Goal: Task Accomplishment & Management: Complete application form

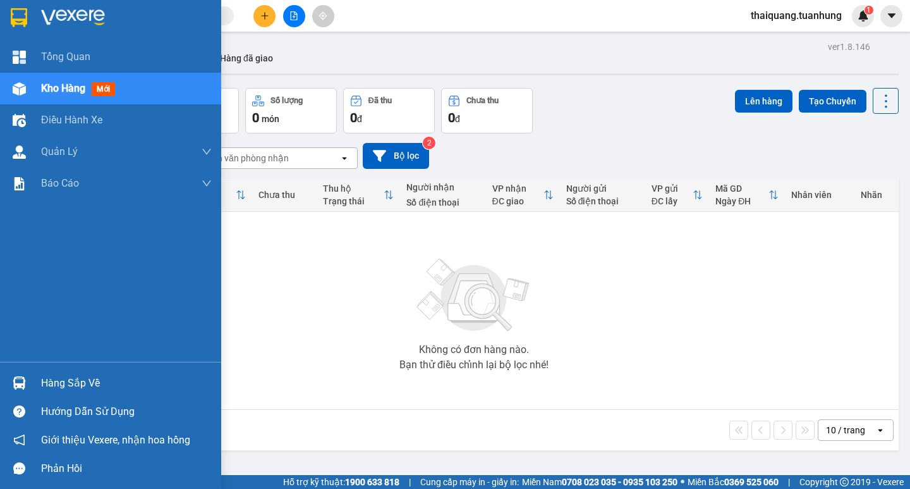
click at [51, 87] on span "Kho hàng" at bounding box center [63, 88] width 44 height 12
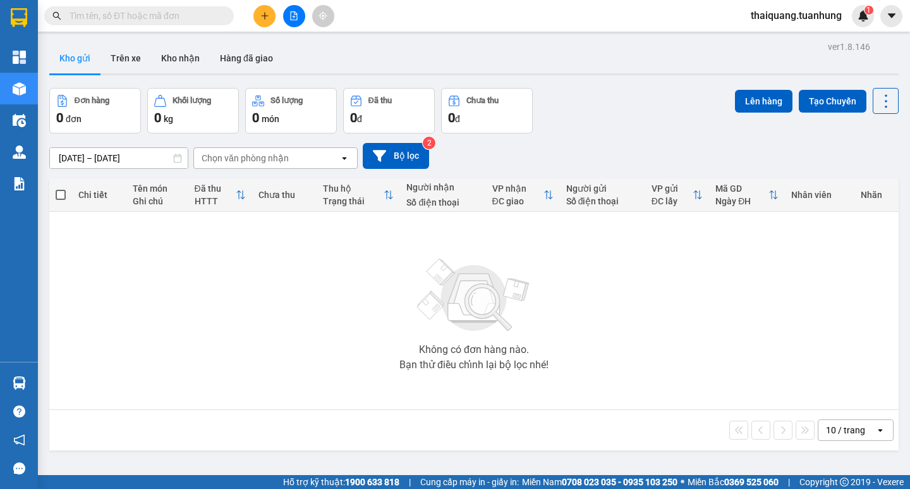
click at [174, 17] on input "text" at bounding box center [144, 16] width 149 height 14
click at [187, 15] on input "text" at bounding box center [144, 16] width 149 height 14
click at [162, 20] on input "text" at bounding box center [144, 16] width 149 height 14
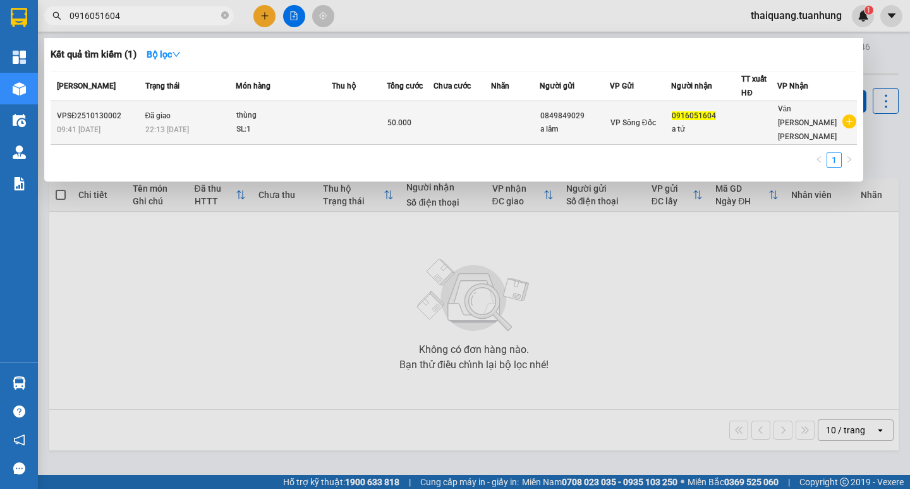
type input "0916051604"
click at [559, 111] on div "0849849029" at bounding box center [575, 115] width 69 height 13
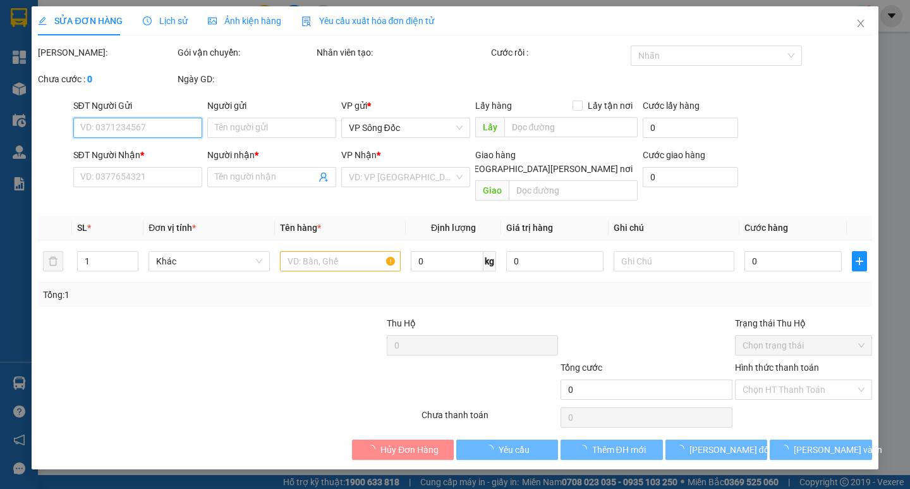
type input "0849849029"
type input "a lâm"
type input "0916051604"
type input "a tứ"
type input "50.000"
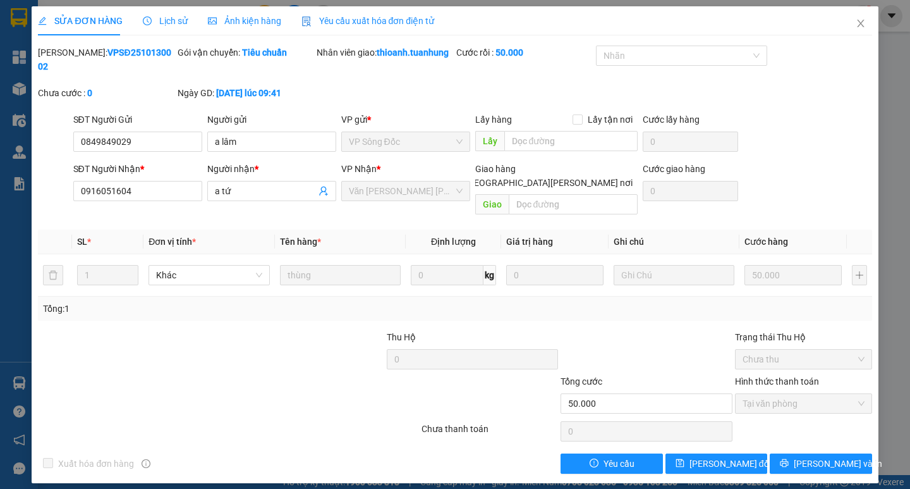
click at [157, 21] on span "Lịch sử" at bounding box center [165, 21] width 45 height 10
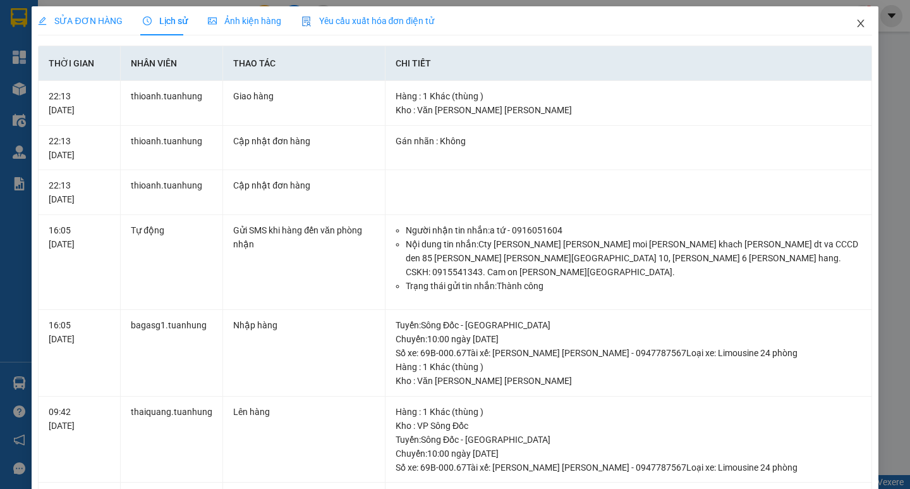
click at [856, 25] on icon "close" at bounding box center [861, 23] width 10 height 10
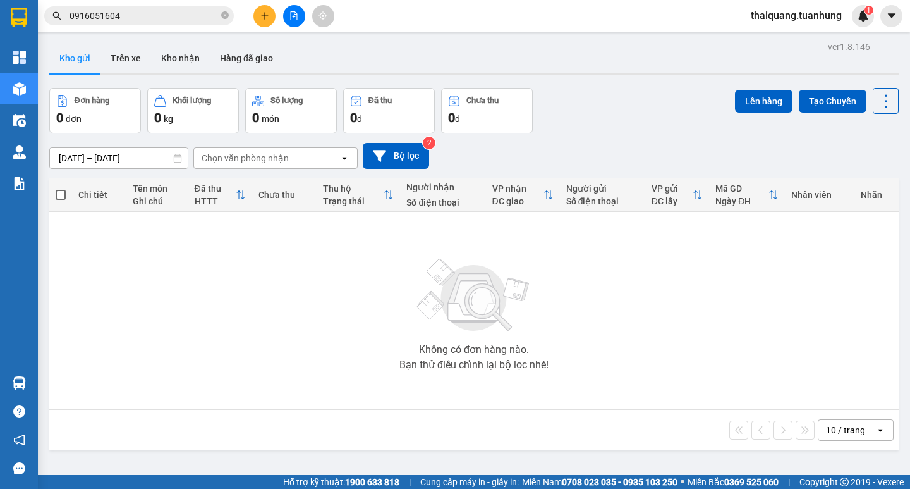
click at [170, 15] on input "0916051604" at bounding box center [144, 16] width 149 height 14
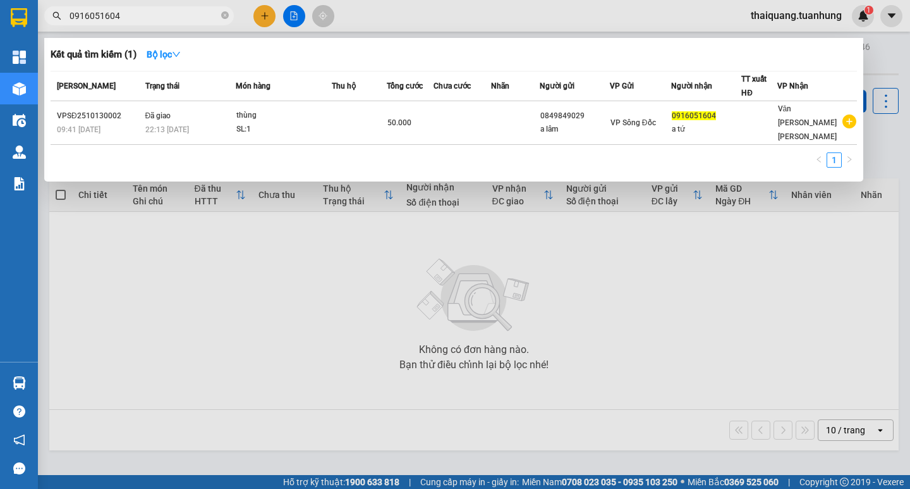
click at [157, 27] on div at bounding box center [455, 244] width 910 height 489
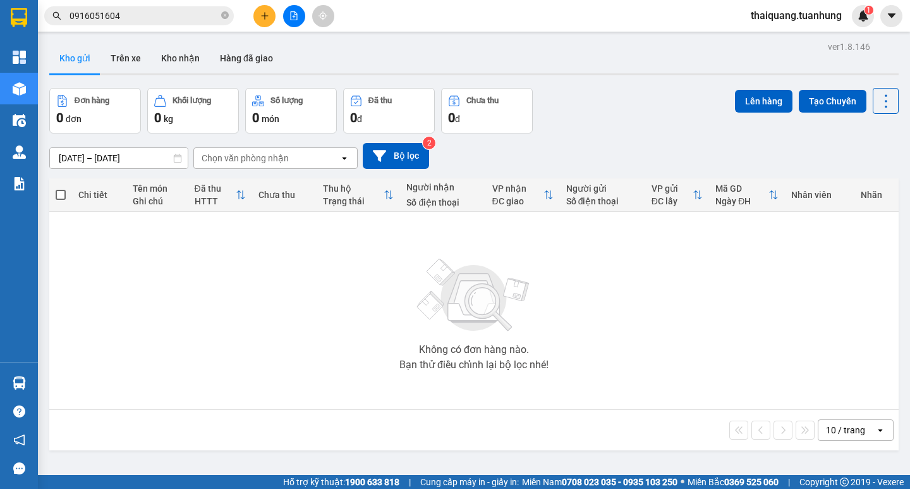
click at [145, 20] on input "0916051604" at bounding box center [144, 16] width 149 height 14
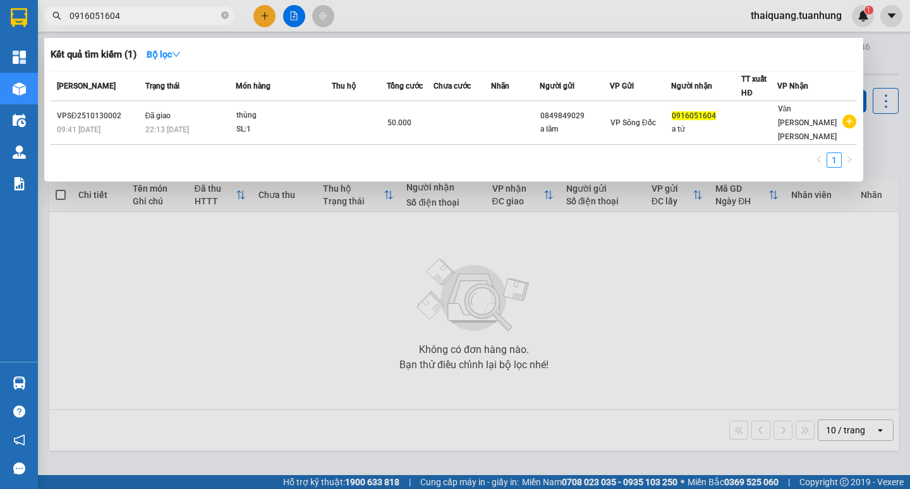
drag, startPoint x: 142, startPoint y: 19, endPoint x: 42, endPoint y: 18, distance: 99.9
click at [42, 18] on div "0916051604" at bounding box center [123, 15] width 247 height 19
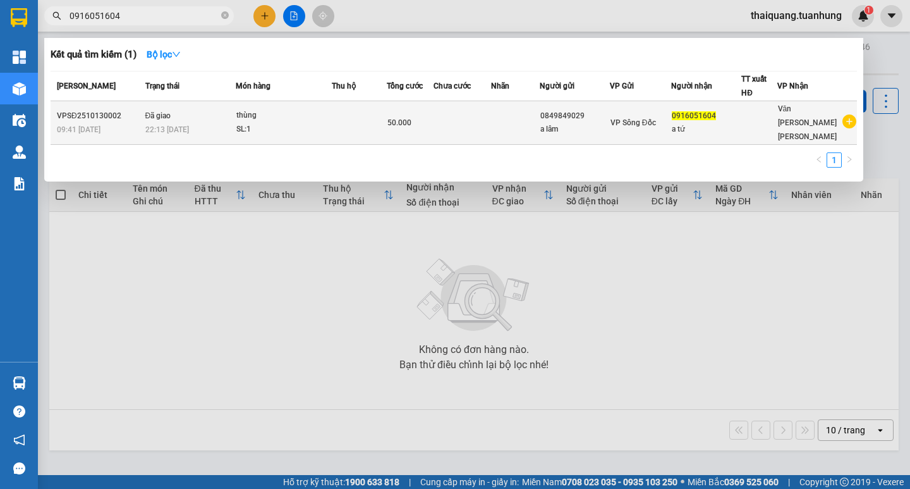
click at [565, 124] on div "a lâm" at bounding box center [575, 129] width 69 height 13
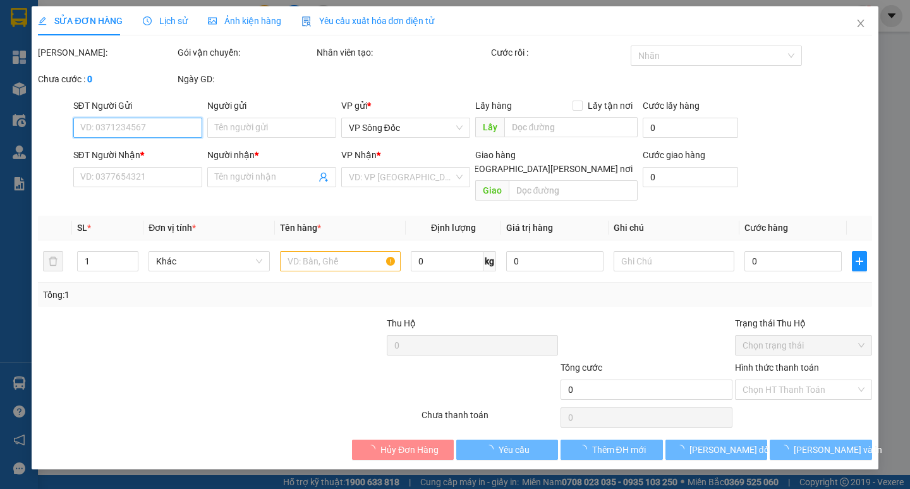
type input "0849849029"
type input "a lâm"
type input "0916051604"
type input "a tứ"
type input "50.000"
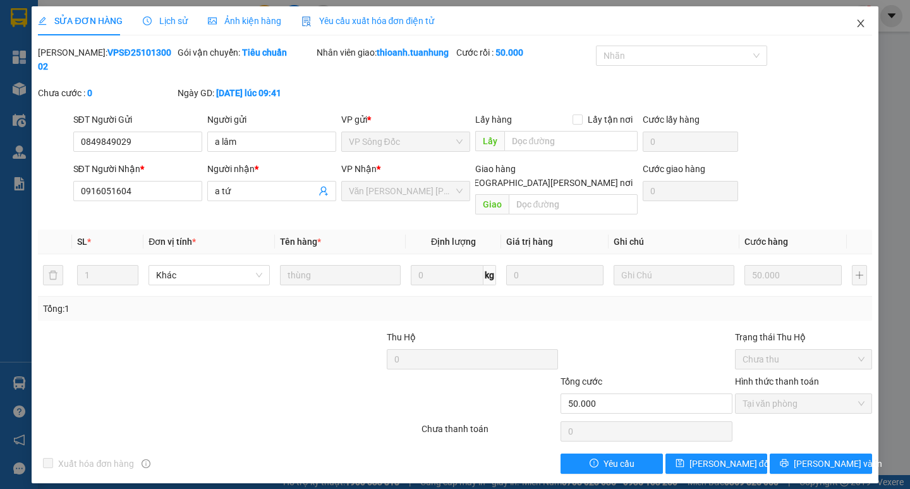
click at [862, 21] on icon "close" at bounding box center [861, 23] width 10 height 10
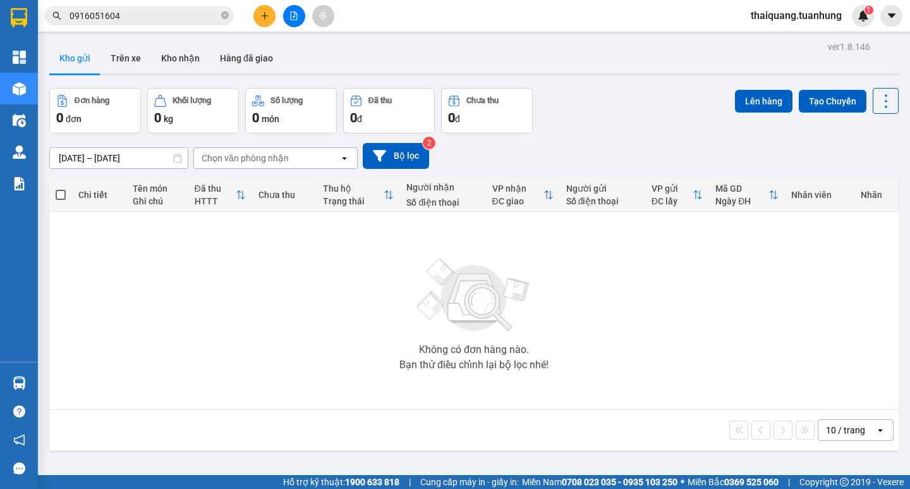
click at [178, 17] on input "0916051604" at bounding box center [144, 16] width 149 height 14
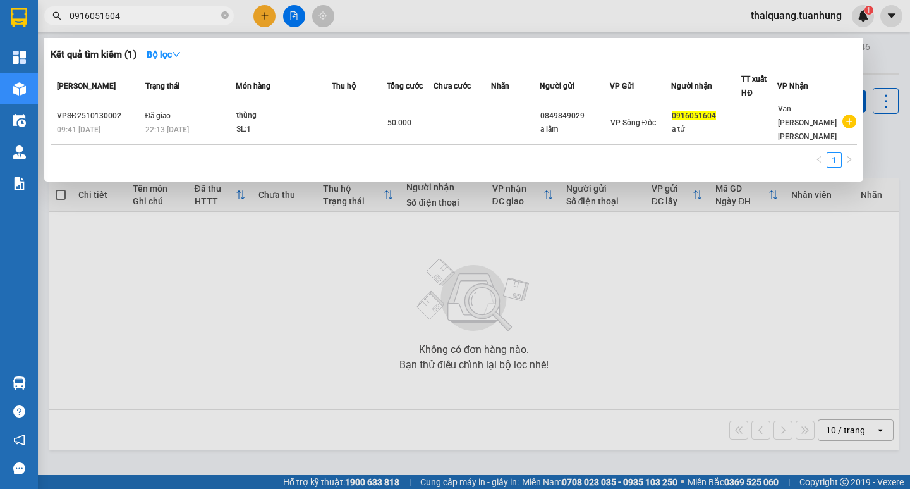
click at [198, 290] on div at bounding box center [455, 244] width 910 height 489
click at [203, 14] on input "0916051604" at bounding box center [144, 16] width 149 height 14
click at [222, 274] on div at bounding box center [455, 244] width 910 height 489
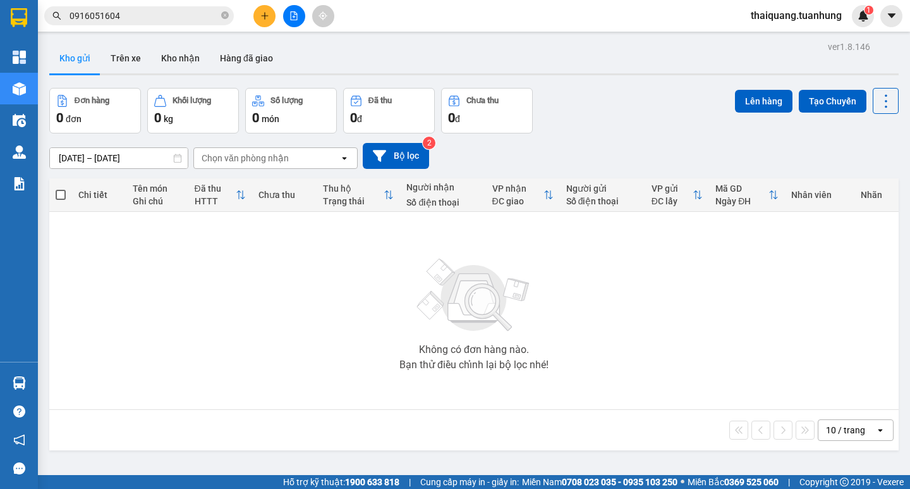
click at [207, 18] on input "0916051604" at bounding box center [144, 16] width 149 height 14
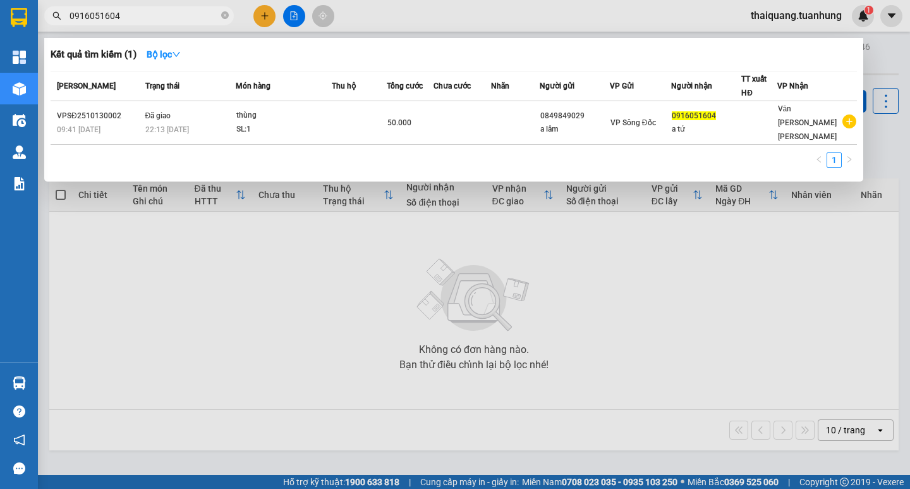
click at [302, 328] on div at bounding box center [455, 244] width 910 height 489
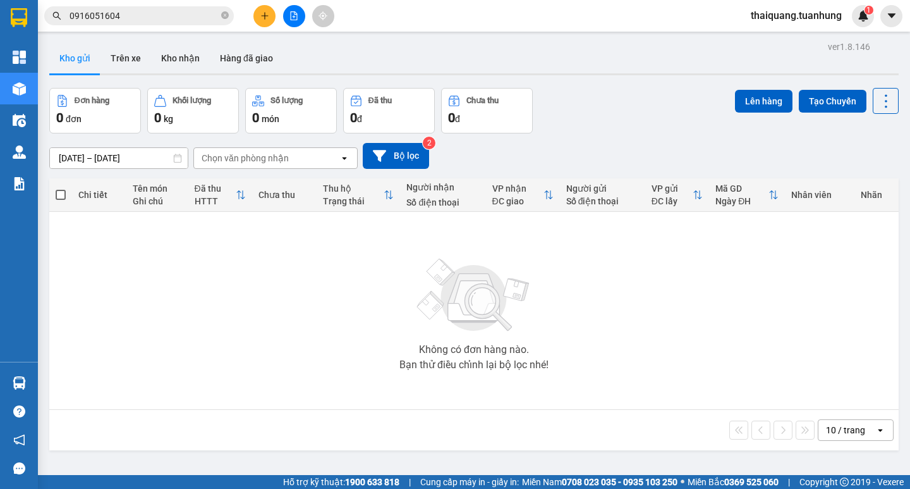
click at [589, 119] on div "Đơn hàng 0 đơn Khối lượng 0 kg Số lượng 0 món Đã thu 0 đ Chưa thu 0 đ Lên hàng …" at bounding box center [474, 111] width 850 height 46
click at [165, 11] on input "0916051604" at bounding box center [144, 16] width 149 height 14
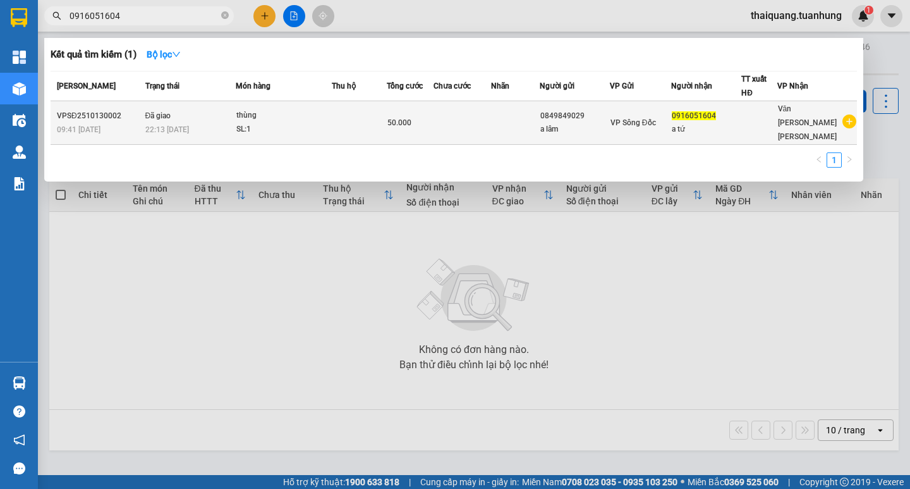
click at [470, 113] on td at bounding box center [463, 123] width 58 height 44
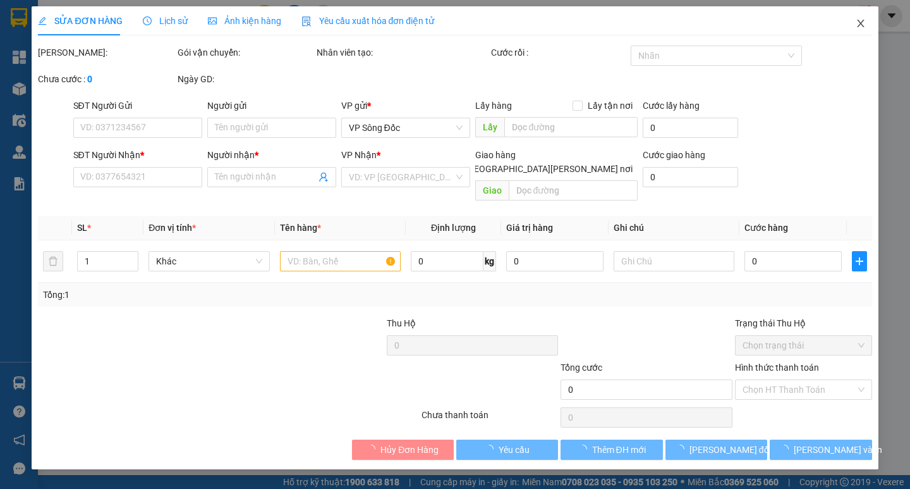
click at [862, 26] on icon "close" at bounding box center [860, 24] width 7 height 8
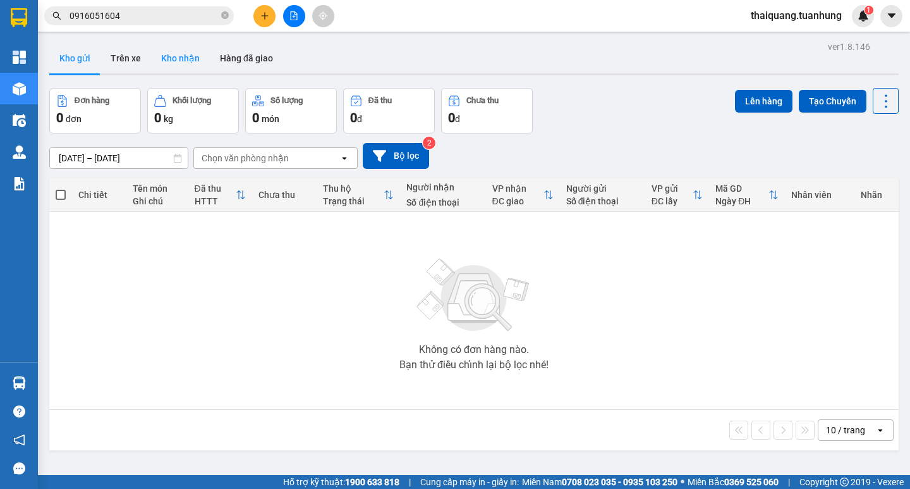
click at [181, 59] on button "Kho nhận" at bounding box center [180, 58] width 59 height 30
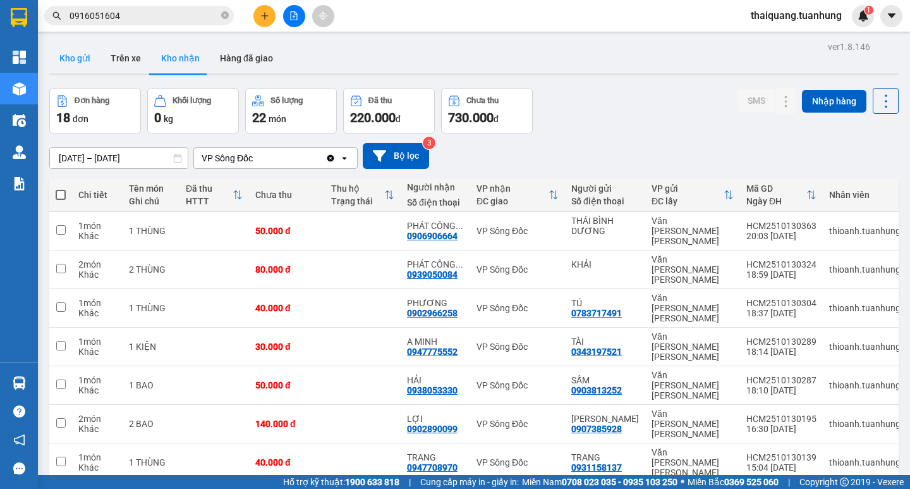
click at [84, 64] on button "Kho gửi" at bounding box center [74, 58] width 51 height 30
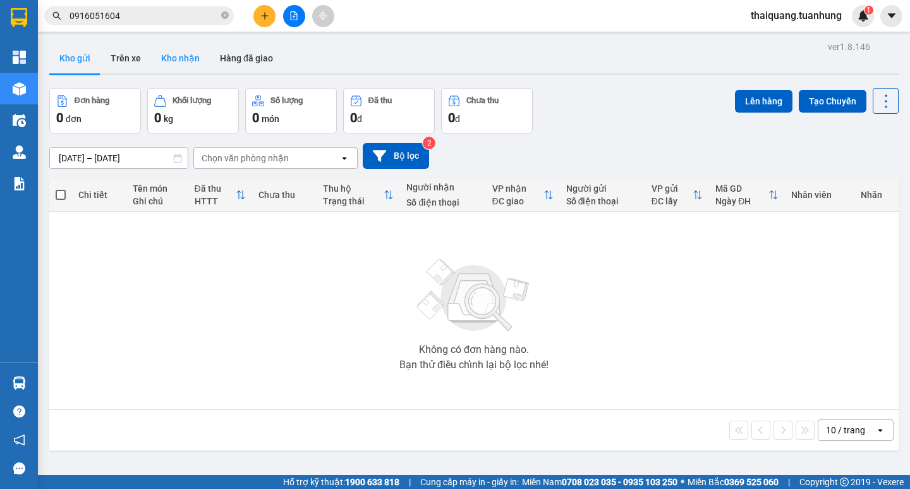
click at [174, 59] on button "Kho nhận" at bounding box center [180, 58] width 59 height 30
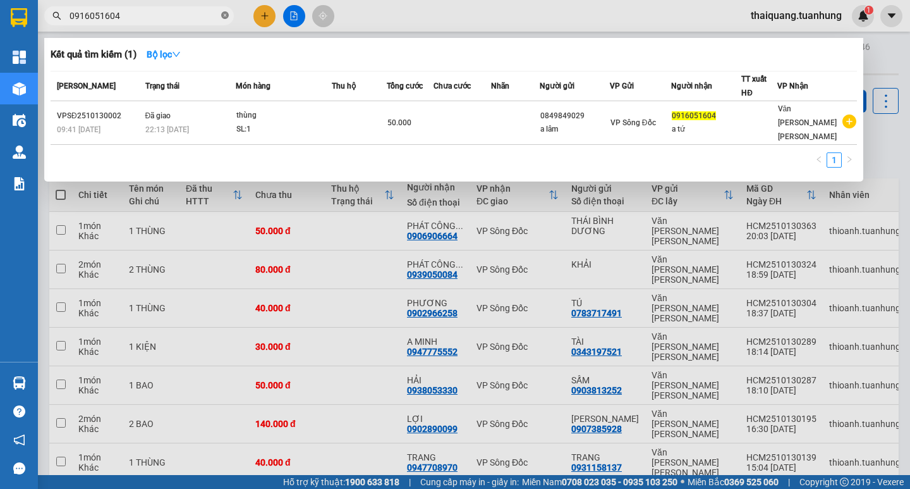
click at [224, 17] on icon "close-circle" at bounding box center [225, 15] width 8 height 8
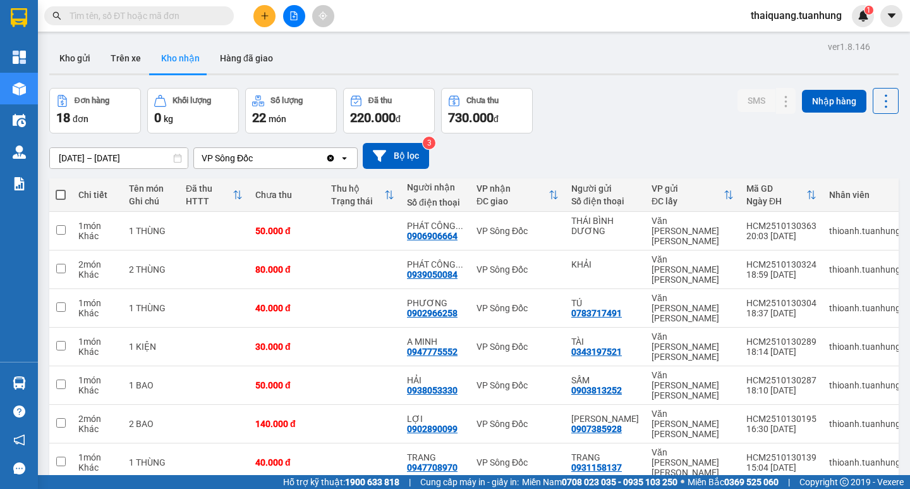
click at [181, 59] on button "Kho nhận" at bounding box center [180, 58] width 59 height 30
click at [172, 61] on button "Kho nhận" at bounding box center [180, 58] width 59 height 30
click at [575, 133] on div "12/10/2025 – 14/10/2025 Press the down arrow key to interact with the calendar …" at bounding box center [474, 155] width 850 height 45
click at [174, 56] on button "Kho nhận" at bounding box center [180, 58] width 59 height 30
click at [176, 57] on button "Kho nhận" at bounding box center [180, 58] width 59 height 30
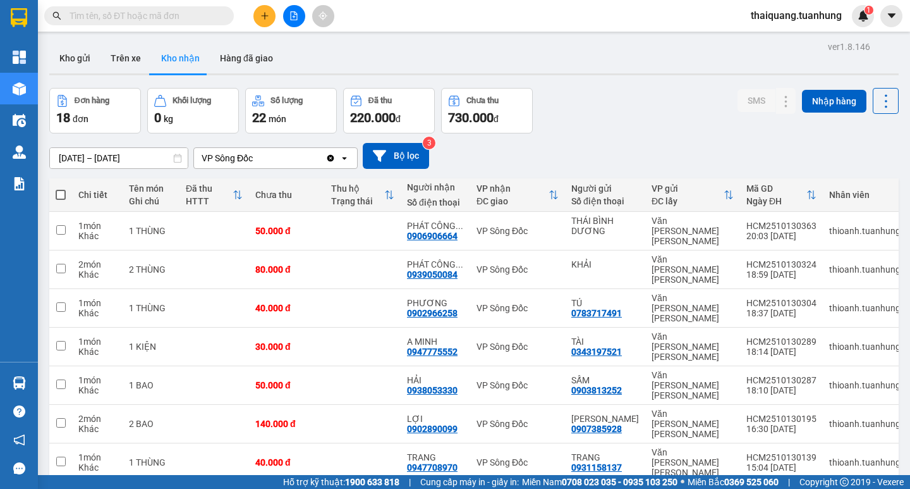
click at [176, 59] on button "Kho nhận" at bounding box center [180, 58] width 59 height 30
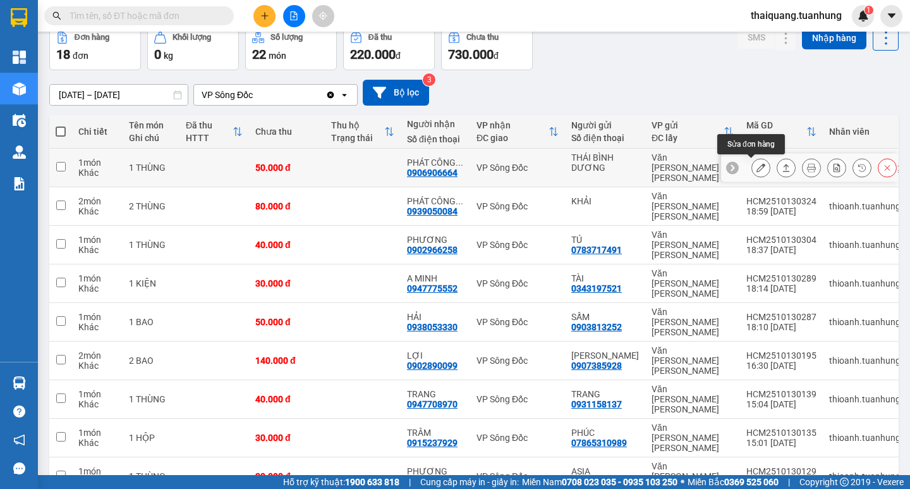
click at [757, 168] on icon at bounding box center [761, 167] width 9 height 9
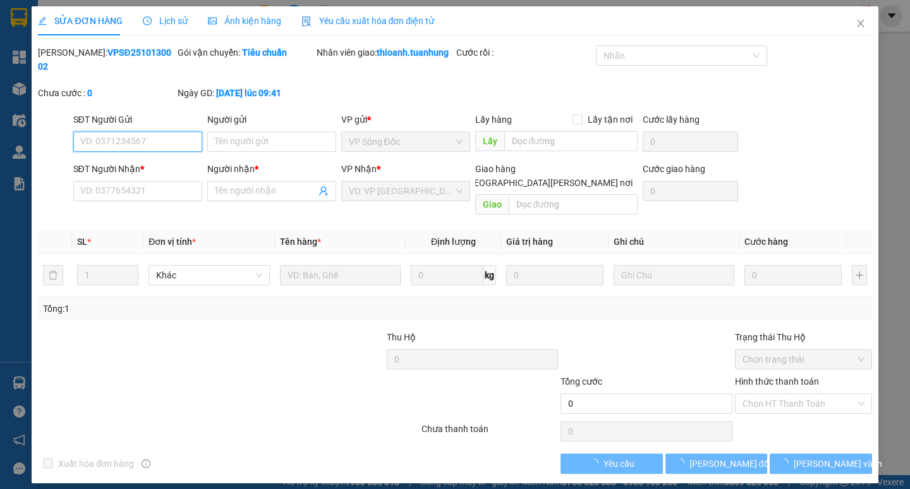
type input "THÁI BÌNH DƯƠNG"
type input "0906906664"
type input "PHÁT CÔNG THÀNH"
type input "50.000"
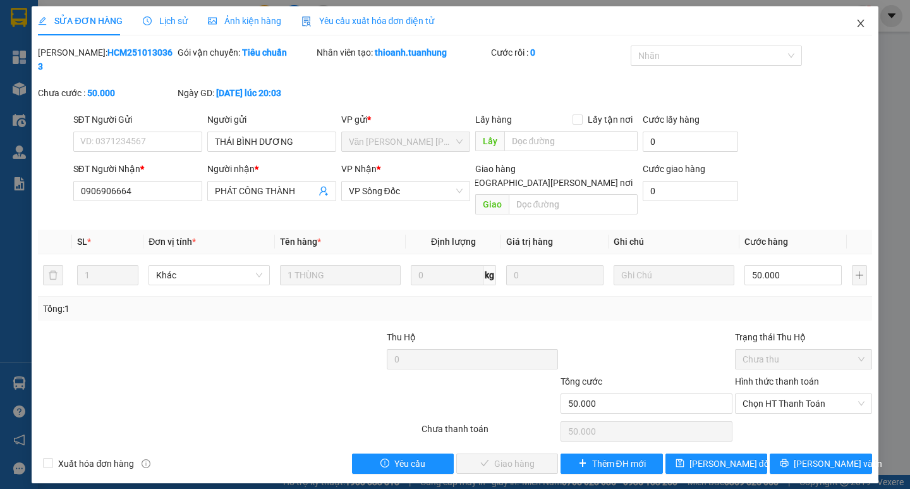
click at [864, 23] on icon "close" at bounding box center [861, 23] width 10 height 10
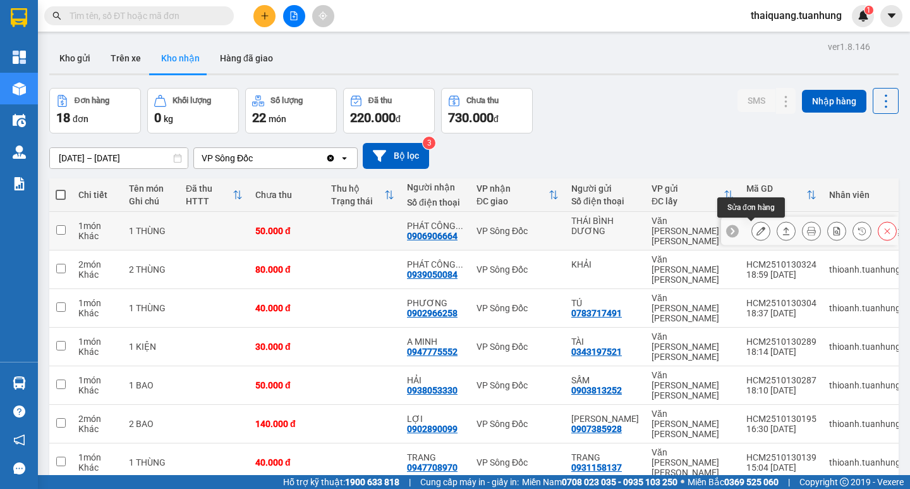
click at [757, 230] on icon at bounding box center [761, 230] width 9 height 9
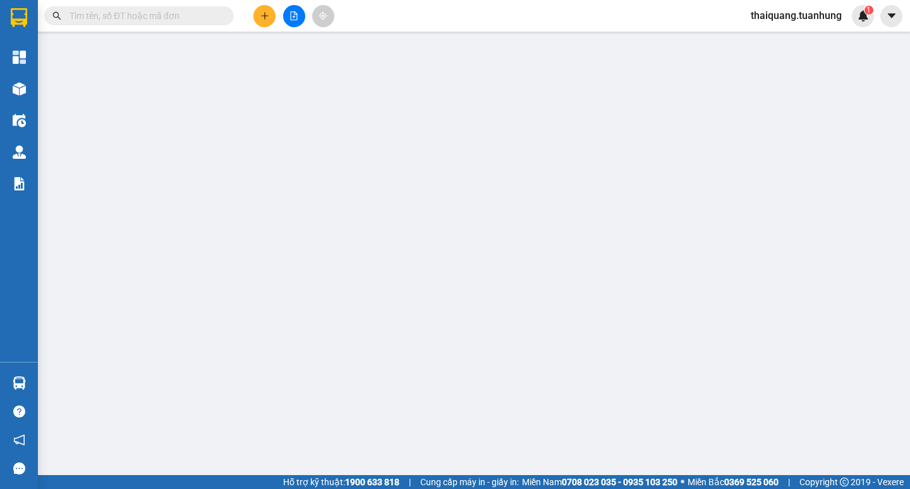
type input "THÁI BÌNH DƯƠNG"
type input "0906906664"
type input "PHÁT CÔNG THÀNH"
type input "50.000"
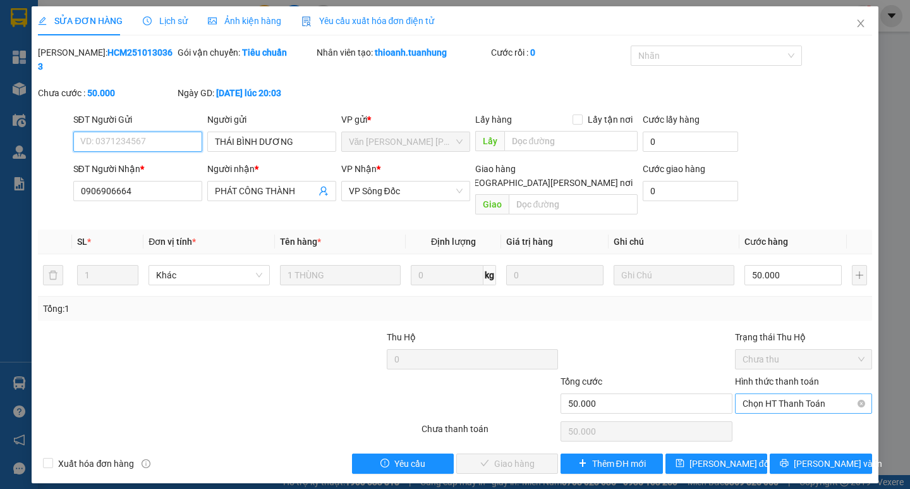
click at [783, 394] on span "Chọn HT Thanh Toán" at bounding box center [804, 403] width 122 height 19
click at [778, 396] on div "Tại văn phòng" at bounding box center [804, 401] width 122 height 14
type input "0"
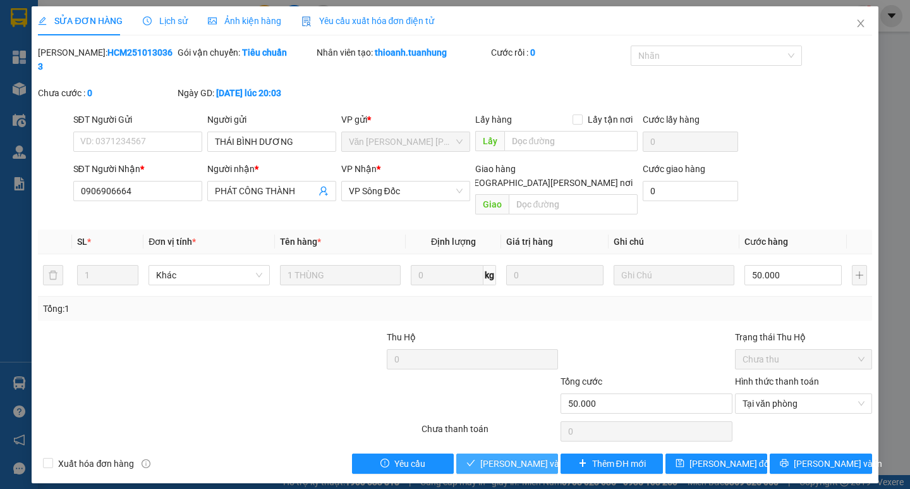
click at [534, 456] on span "[PERSON_NAME] và Giao hàng" at bounding box center [565, 463] width 171 height 14
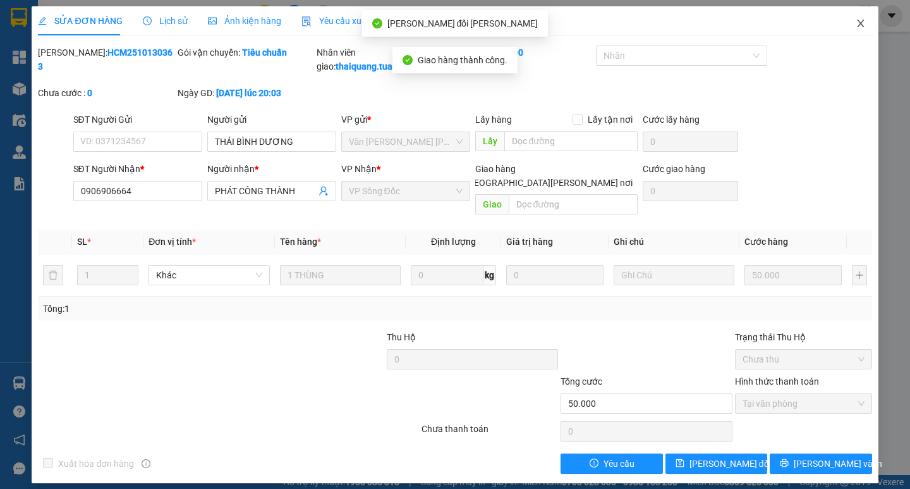
click at [860, 29] on span "Close" at bounding box center [860, 23] width 35 height 35
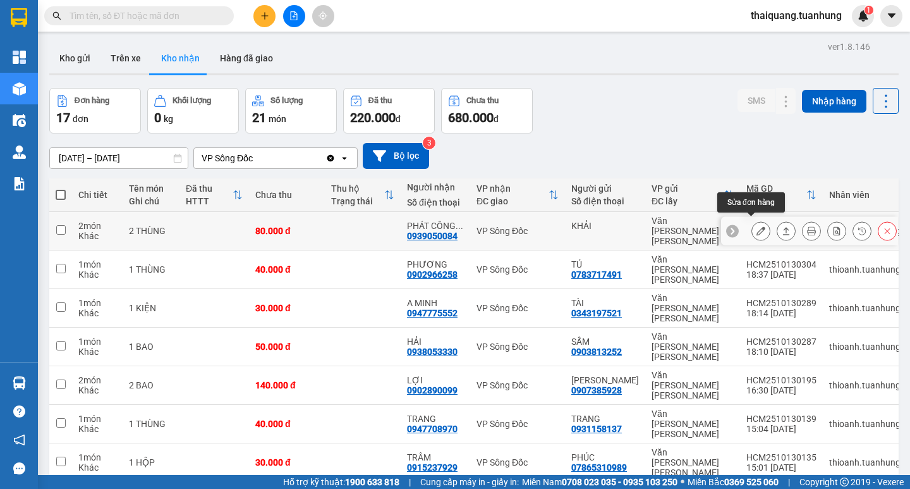
click at [757, 226] on icon at bounding box center [761, 230] width 9 height 9
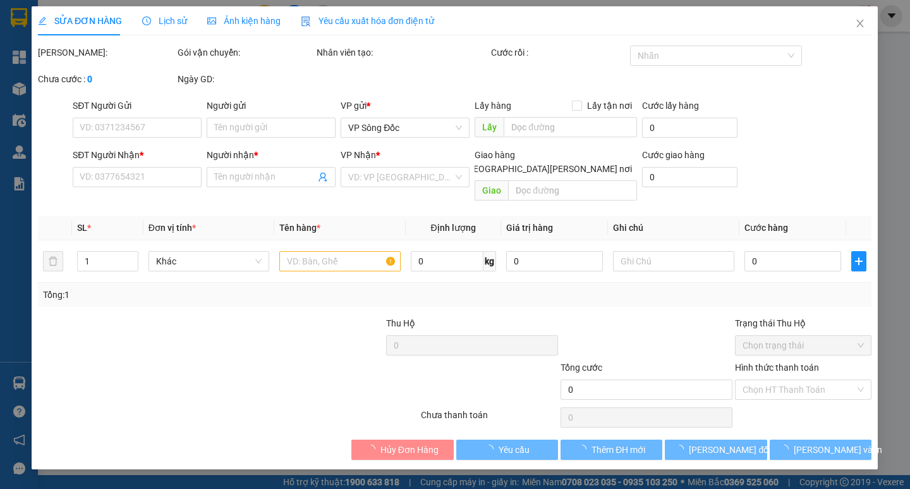
type input "KHẢI"
type input "0939050084"
type input "PHÁT CÔNG THÀNH"
type input "80.000"
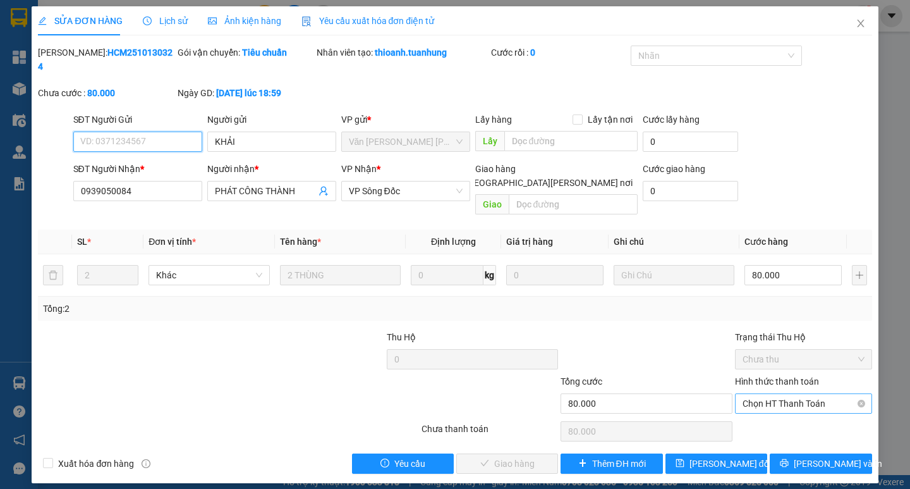
click at [810, 394] on span "Chọn HT Thanh Toán" at bounding box center [804, 403] width 122 height 19
click at [797, 396] on div "Tại văn phòng" at bounding box center [804, 401] width 122 height 14
type input "0"
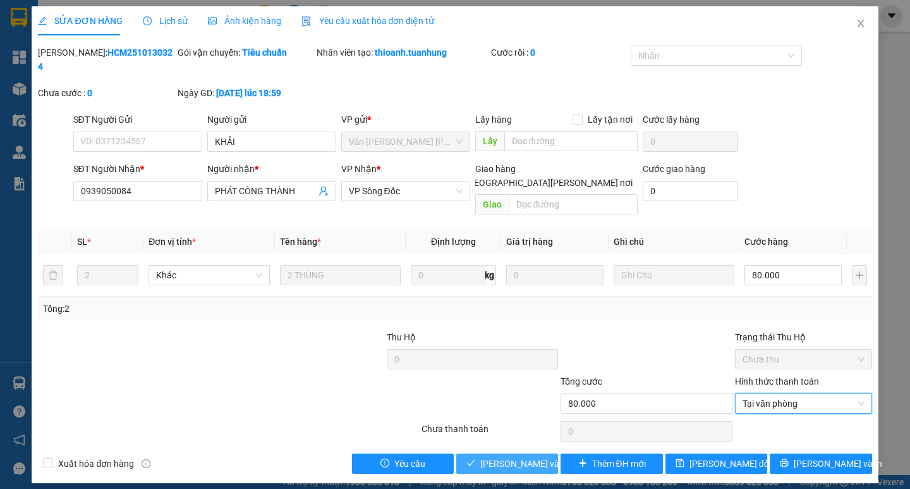
click at [520, 456] on span "[PERSON_NAME] và Giao hàng" at bounding box center [565, 463] width 171 height 14
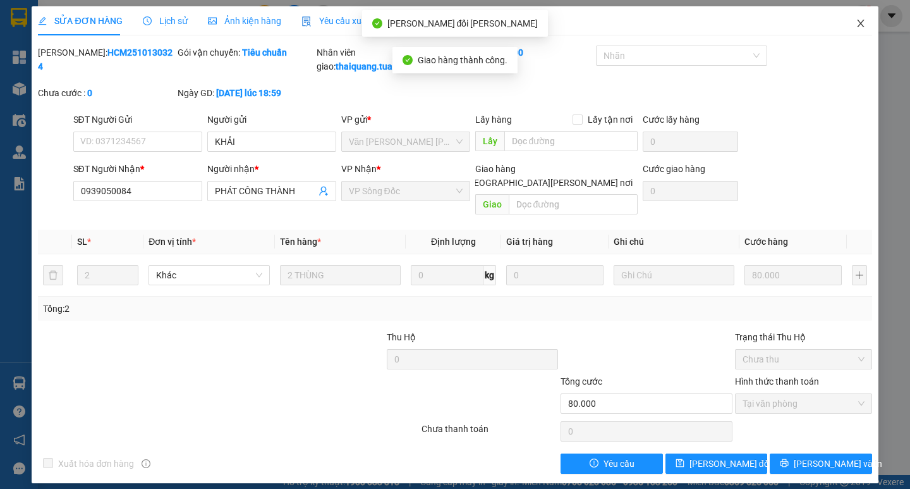
click at [862, 25] on icon "close" at bounding box center [860, 24] width 7 height 8
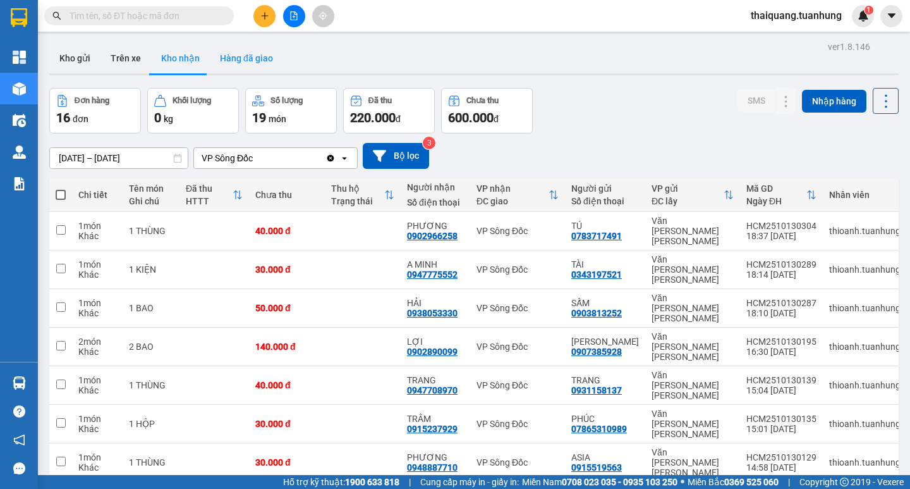
click at [243, 64] on button "Hàng đã giao" at bounding box center [246, 58] width 73 height 30
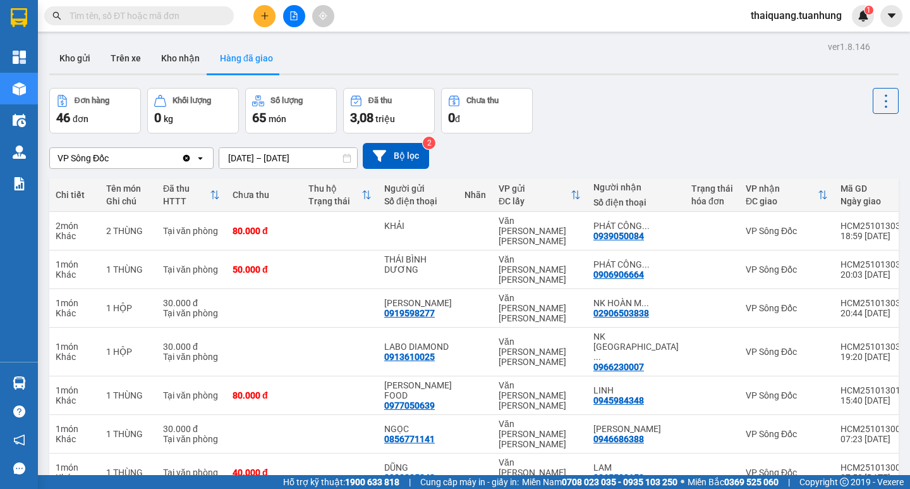
scroll to position [109, 0]
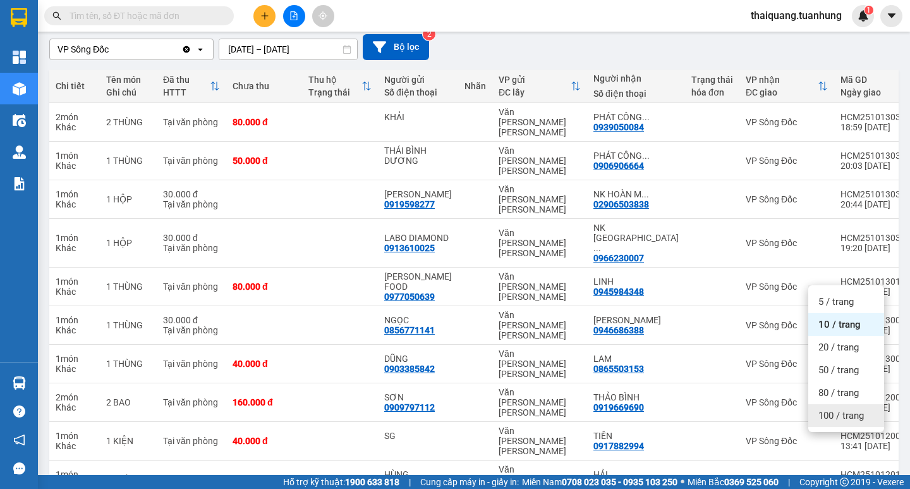
click at [829, 417] on span "100 / trang" at bounding box center [842, 415] width 46 height 13
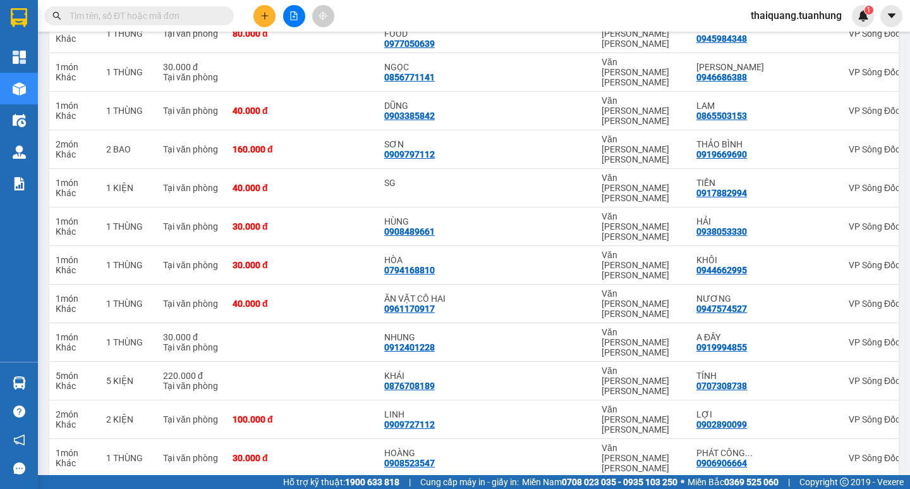
scroll to position [0, 0]
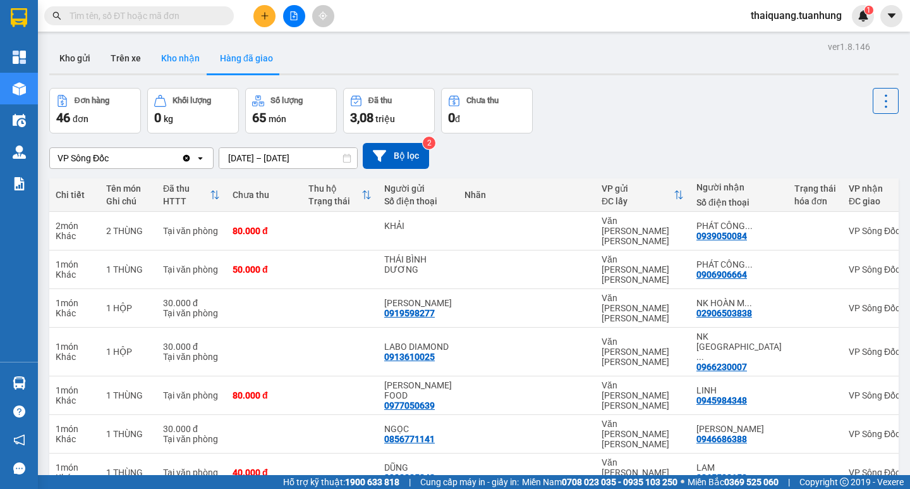
click at [183, 67] on button "Kho nhận" at bounding box center [180, 58] width 59 height 30
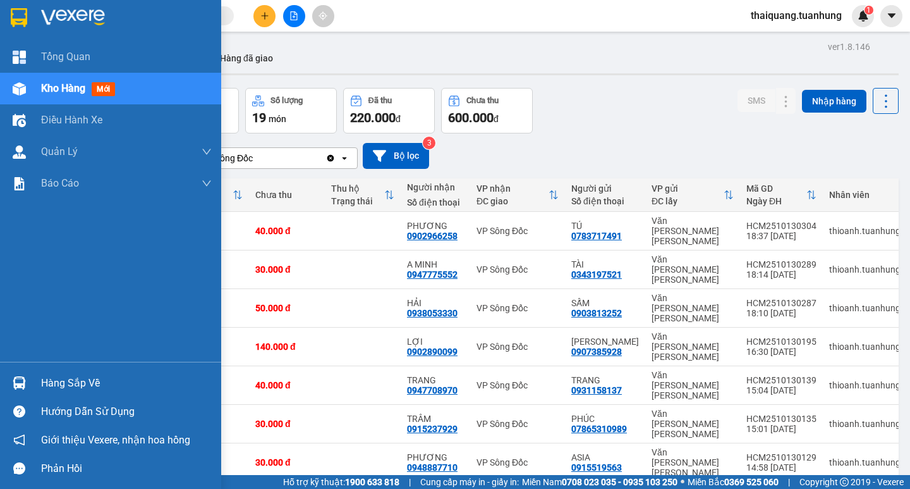
click at [77, 383] on div "Hàng sắp về" at bounding box center [126, 383] width 171 height 19
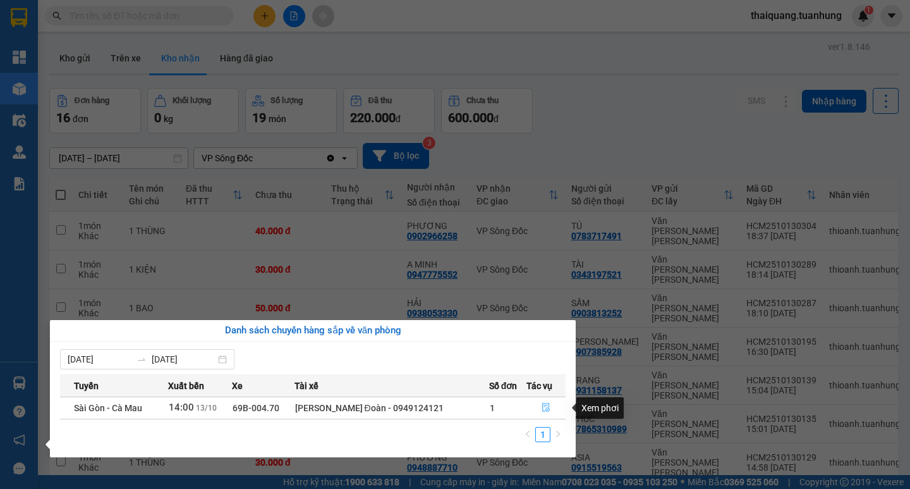
click at [536, 406] on button "button" at bounding box center [546, 408] width 38 height 20
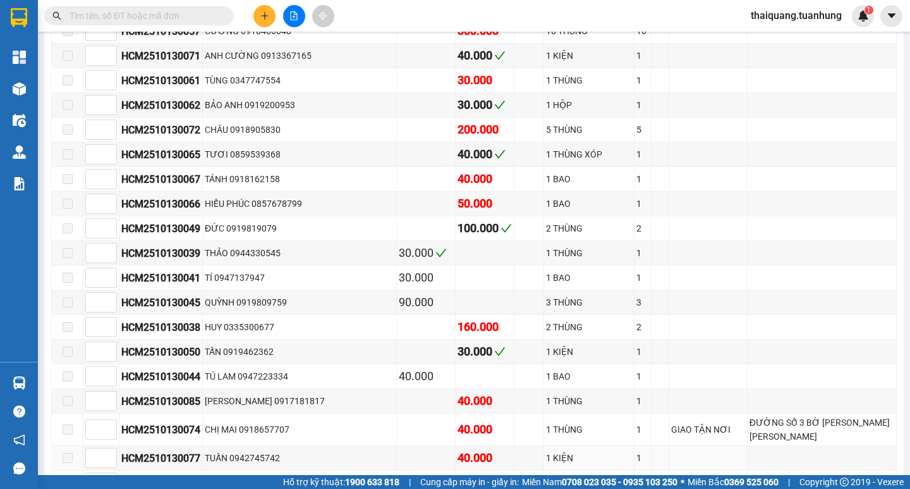
scroll to position [242, 0]
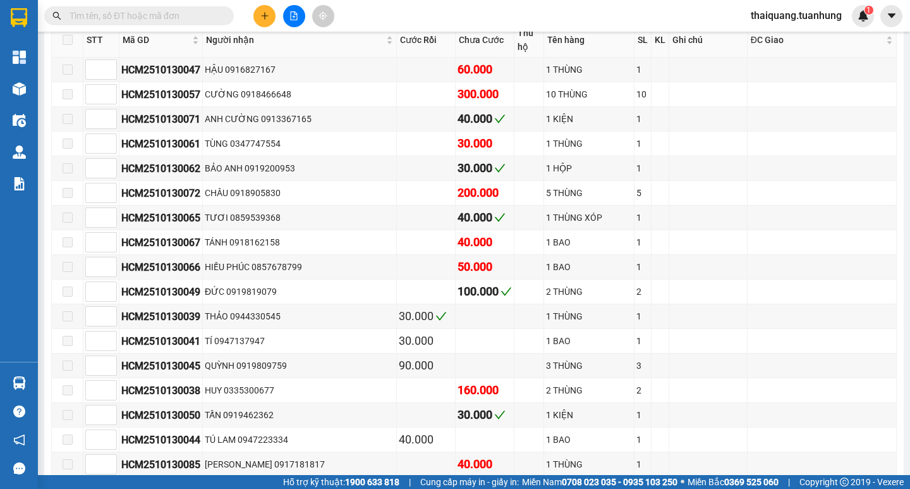
click at [177, 16] on input "text" at bounding box center [144, 16] width 149 height 14
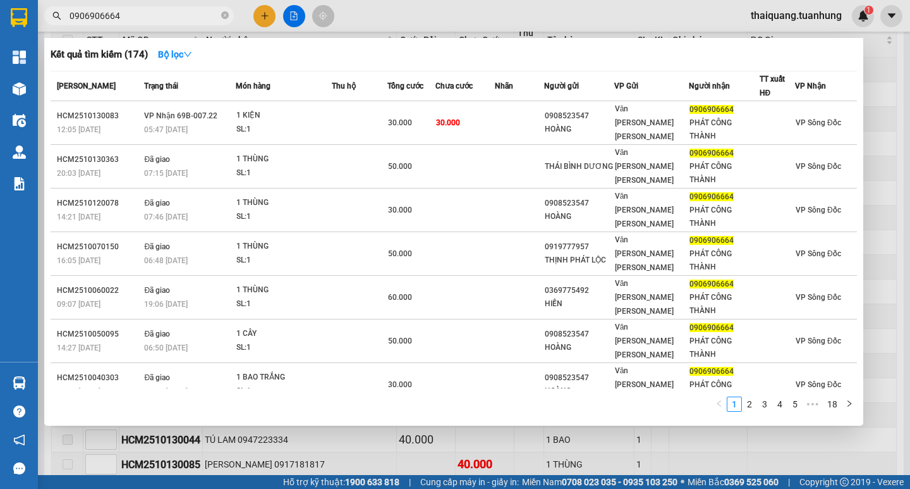
type input "0906906664"
click at [507, 6] on div at bounding box center [455, 244] width 910 height 489
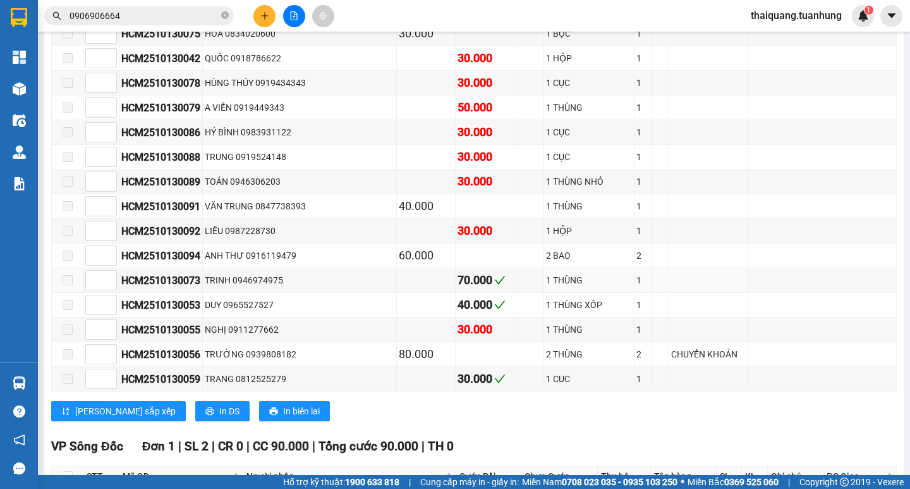
scroll to position [506, 0]
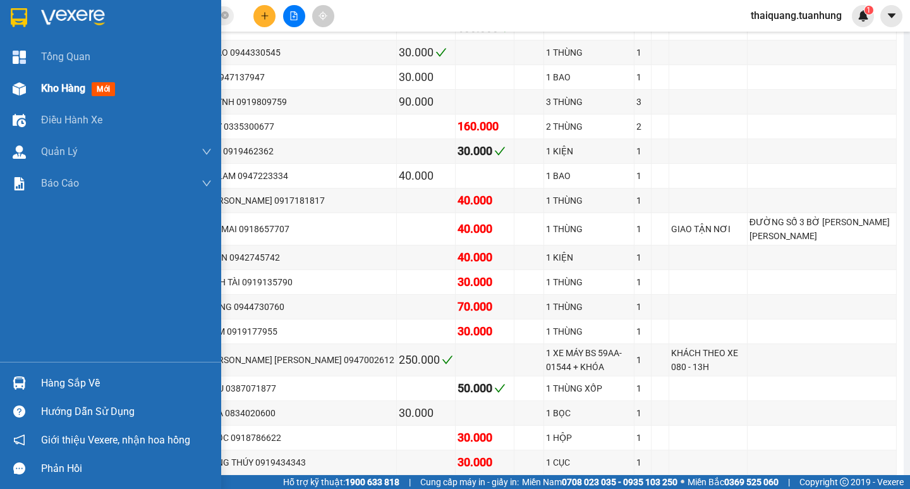
click at [47, 91] on span "Kho hàng" at bounding box center [63, 88] width 44 height 12
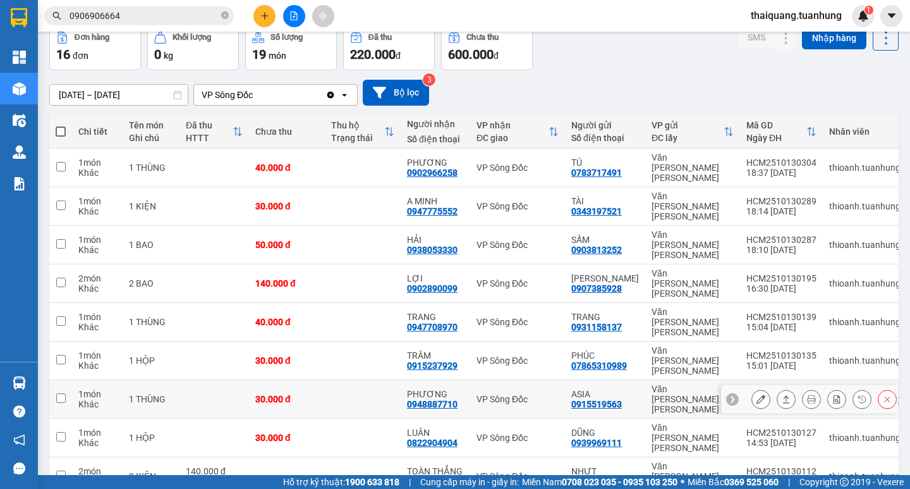
scroll to position [78, 0]
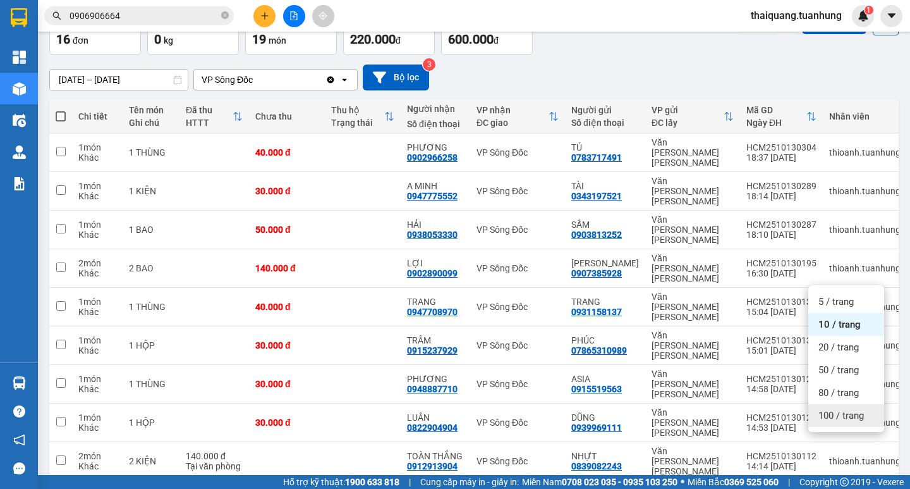
click at [834, 406] on div "100 / trang" at bounding box center [847, 415] width 76 height 23
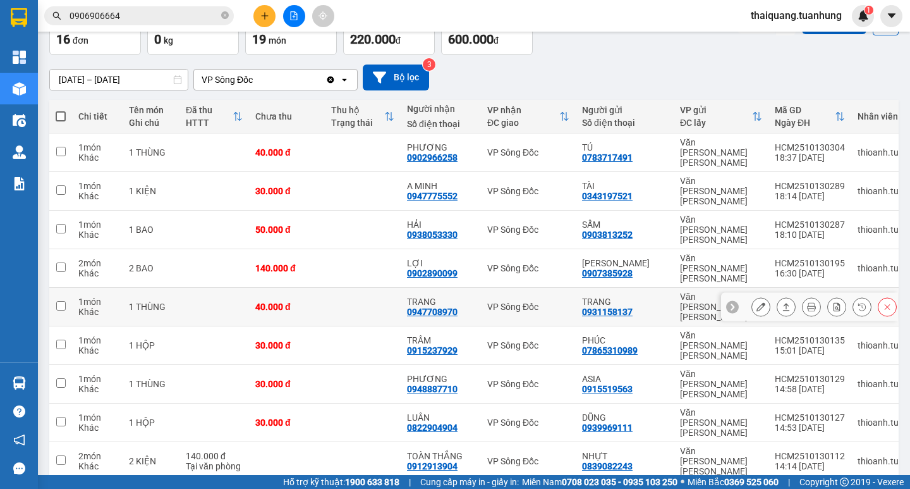
scroll to position [142, 0]
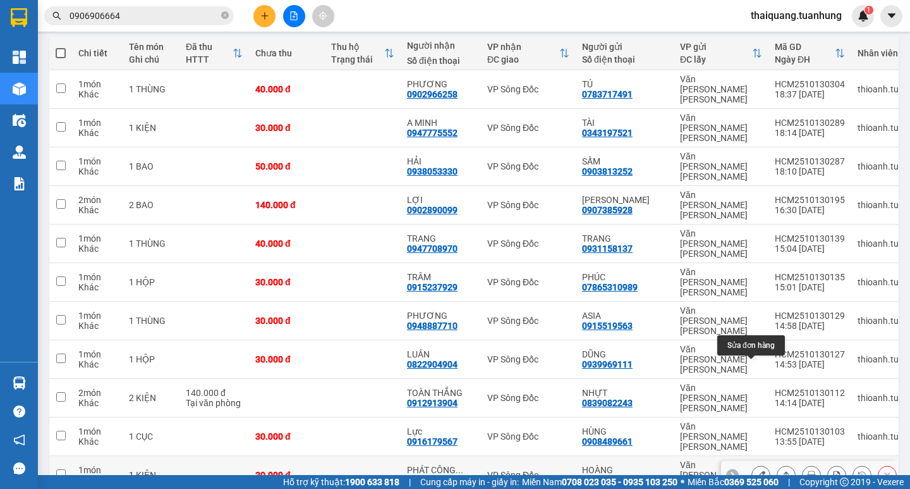
click at [757, 470] on icon at bounding box center [761, 474] width 9 height 9
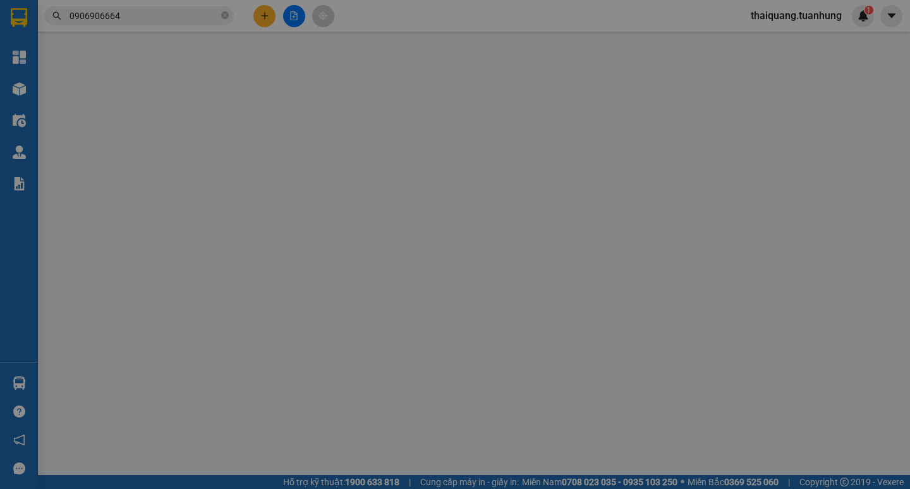
type input "0908523547"
type input "HOÀNG"
type input "0906906664"
type input "PHÁT CÔNG THÀNH"
type input "30.000"
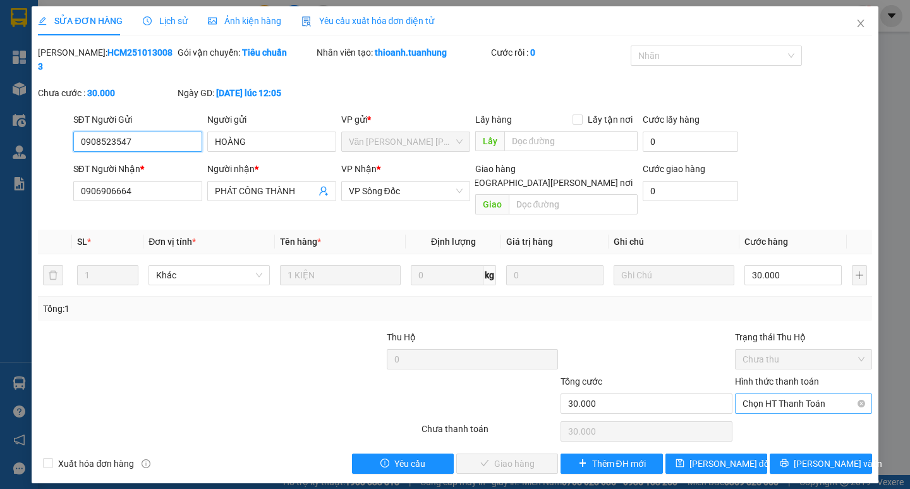
click at [800, 394] on span "Chọn HT Thanh Toán" at bounding box center [804, 403] width 122 height 19
click at [794, 400] on div "Tại văn phòng" at bounding box center [804, 401] width 122 height 14
type input "0"
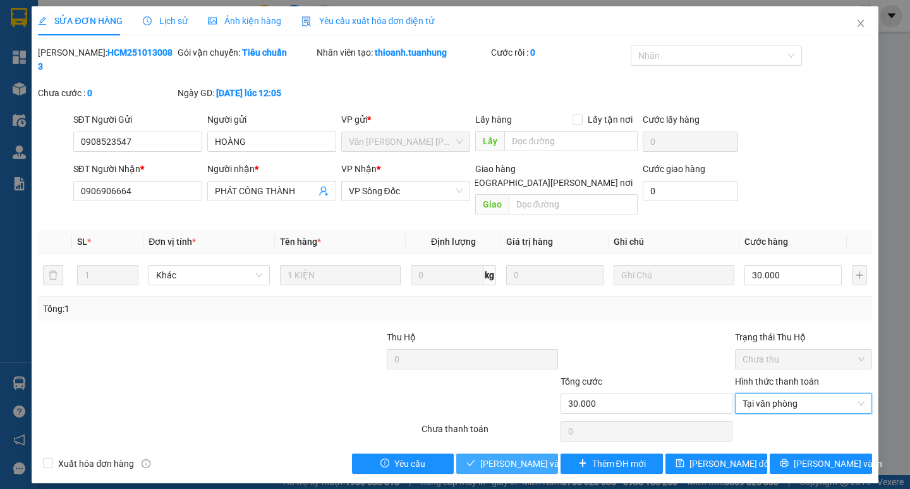
click at [524, 456] on span "[PERSON_NAME] và Giao hàng" at bounding box center [565, 463] width 171 height 14
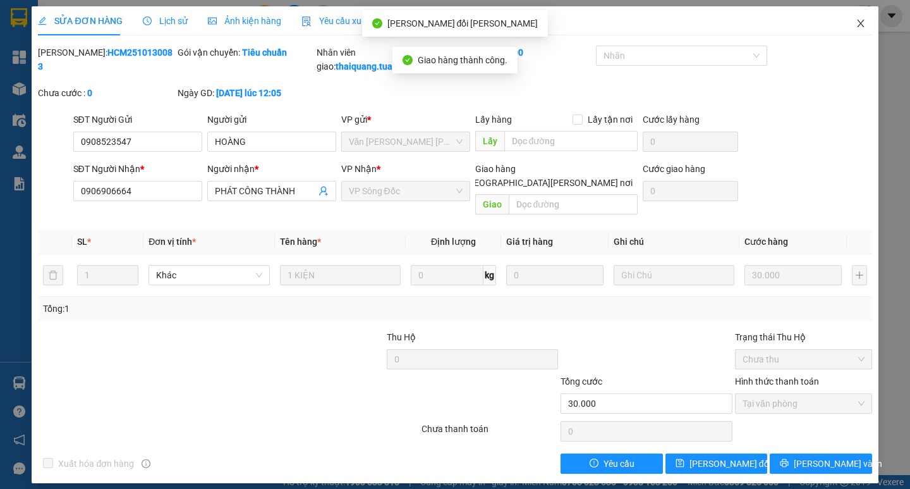
click at [860, 25] on icon "close" at bounding box center [860, 24] width 7 height 8
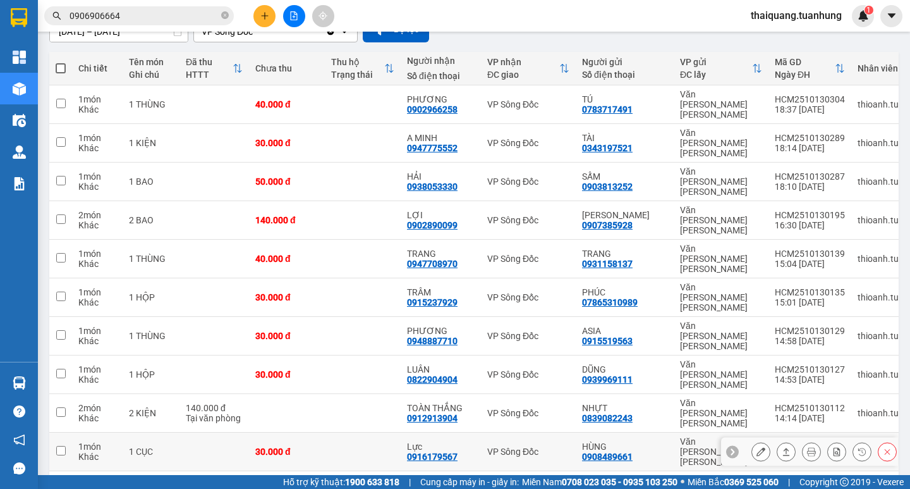
scroll to position [190, 0]
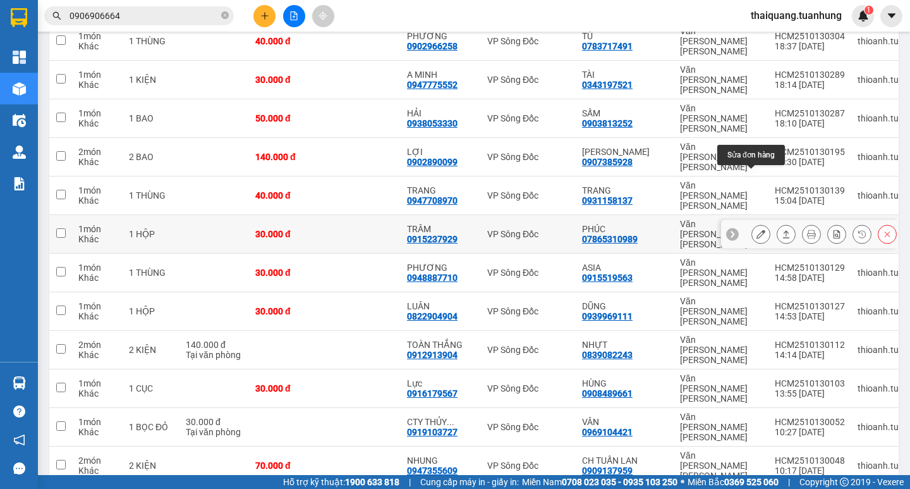
click at [757, 229] on icon at bounding box center [761, 233] width 9 height 9
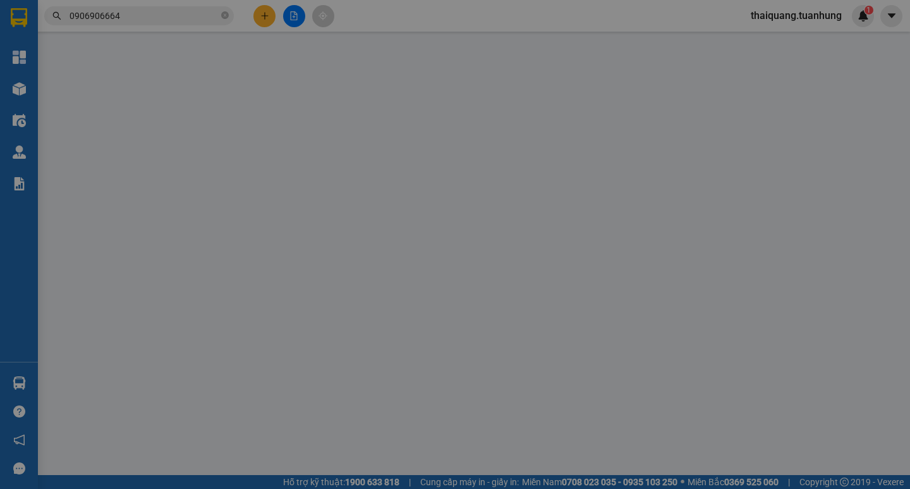
type input "07865310989"
type input "PHÚC"
type input "0915237929"
type input "TRÂM"
type input "30.000"
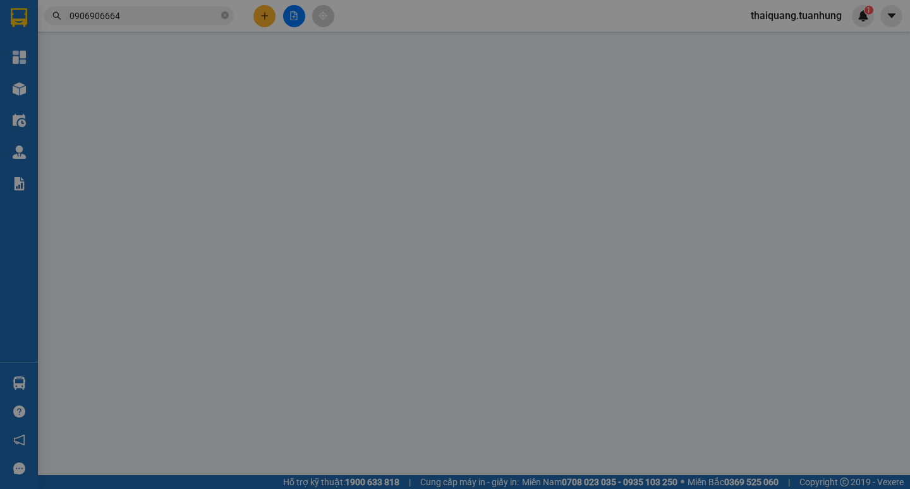
type input "30.000"
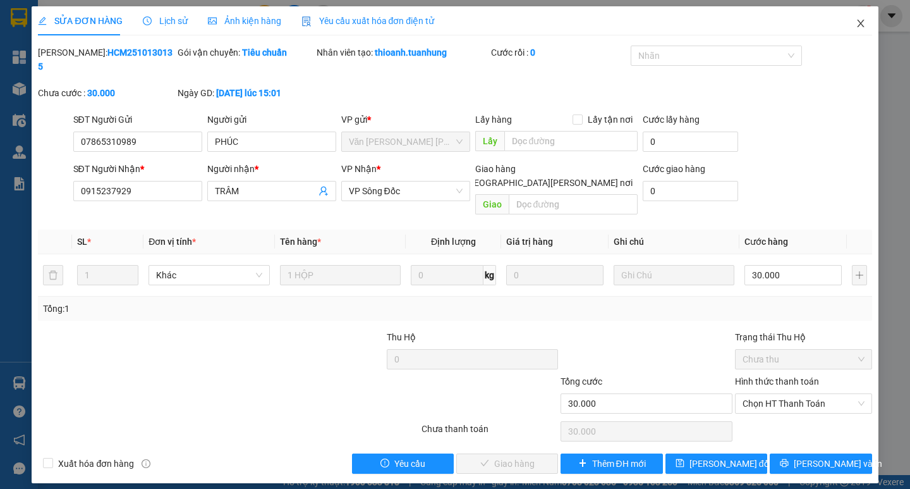
click at [861, 25] on icon "close" at bounding box center [861, 23] width 10 height 10
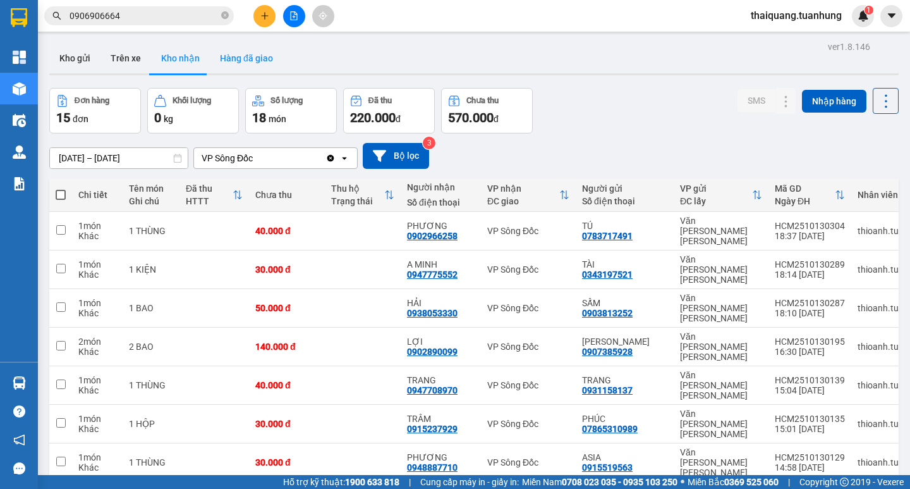
click at [223, 58] on button "Hàng đã giao" at bounding box center [246, 58] width 73 height 30
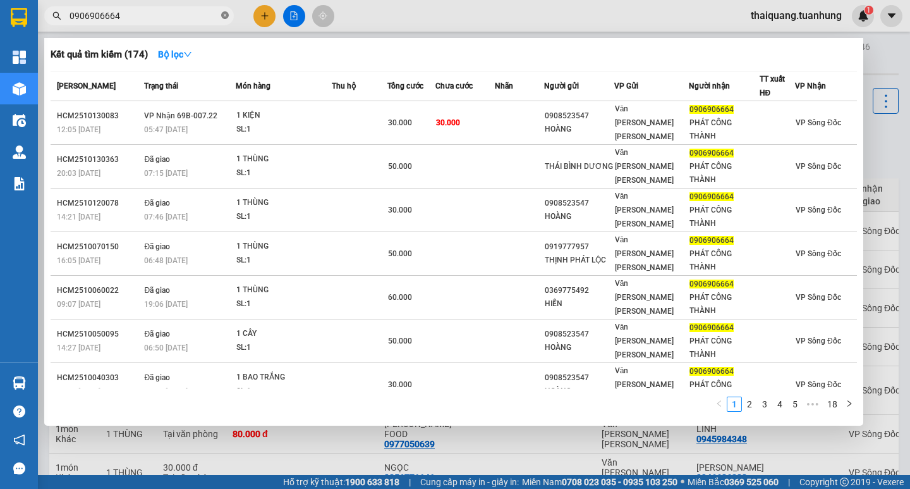
click at [223, 16] on icon "close-circle" at bounding box center [225, 15] width 8 height 8
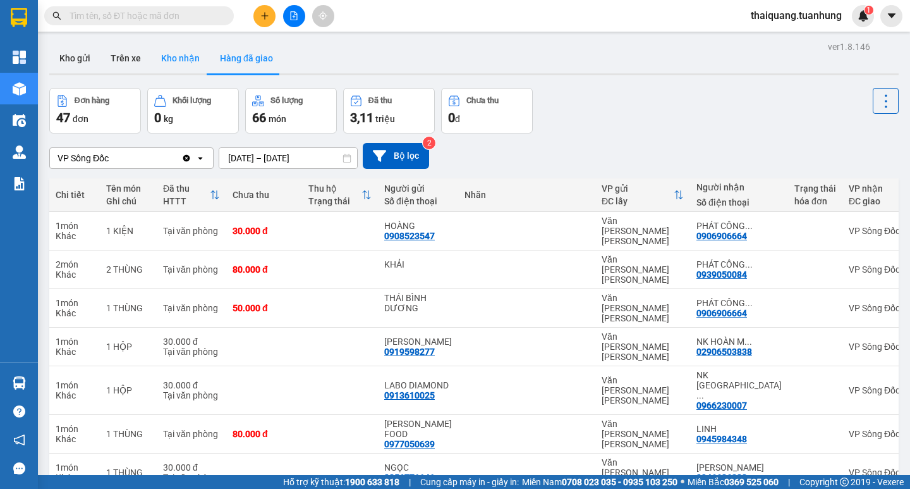
click at [180, 62] on button "Kho nhận" at bounding box center [180, 58] width 59 height 30
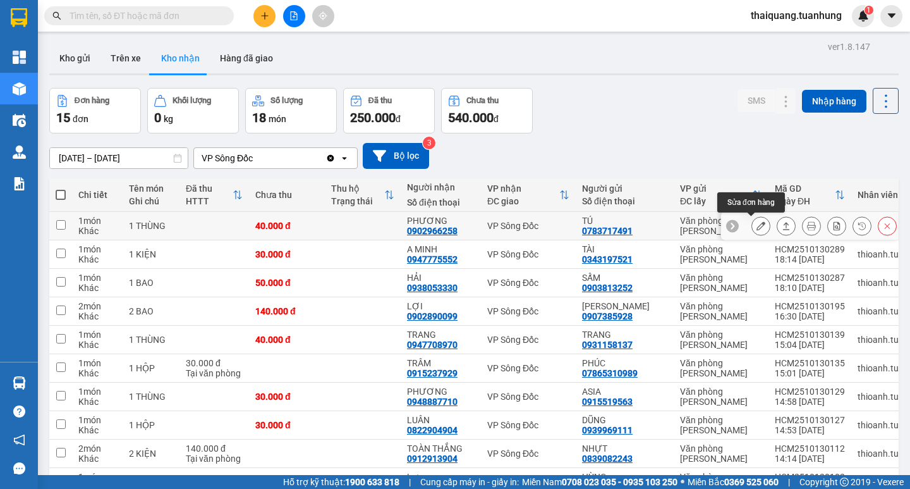
click at [757, 227] on icon at bounding box center [761, 225] width 9 height 9
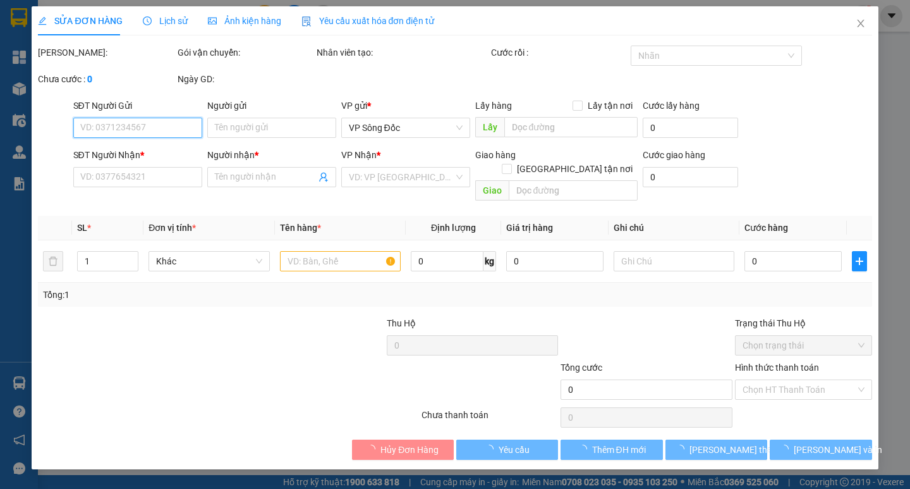
type input "0783717491"
type input "TÚ"
type input "0902966258"
type input "PHƯƠNG"
type input "40.000"
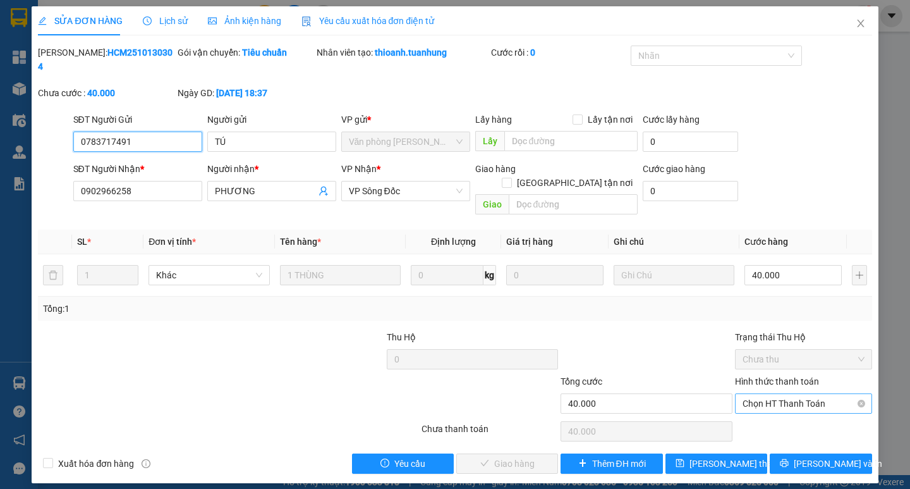
click at [816, 394] on span "Chọn HT Thanh Toán" at bounding box center [804, 403] width 122 height 19
click at [800, 399] on div "Tại văn phòng" at bounding box center [804, 401] width 122 height 14
type input "0"
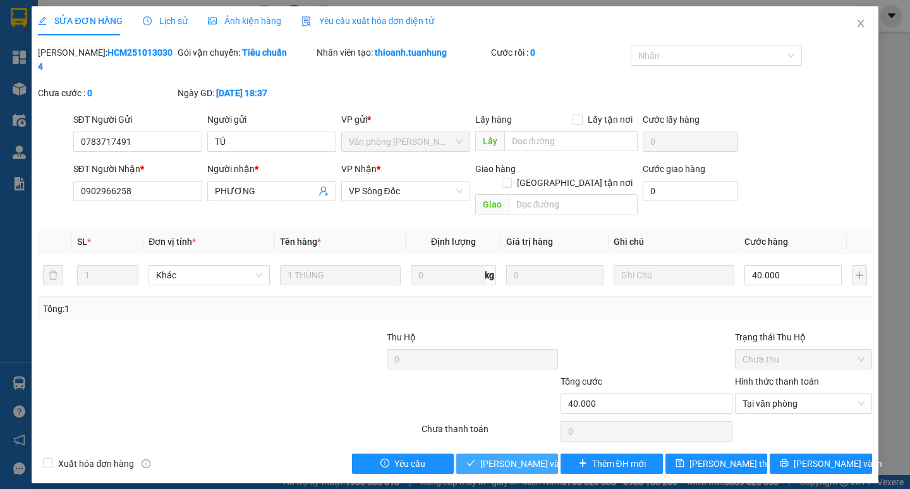
click at [529, 456] on span "[PERSON_NAME] và Giao hàng" at bounding box center [540, 463] width 121 height 14
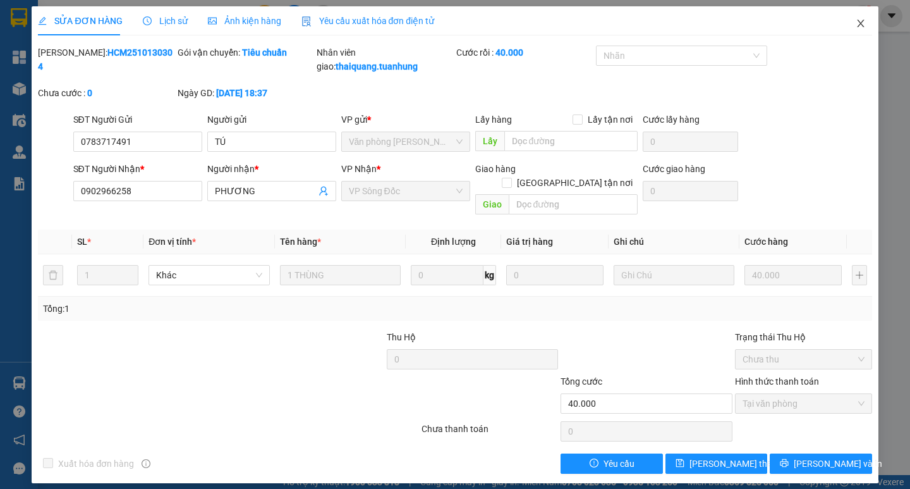
click at [858, 21] on icon "close" at bounding box center [860, 24] width 7 height 8
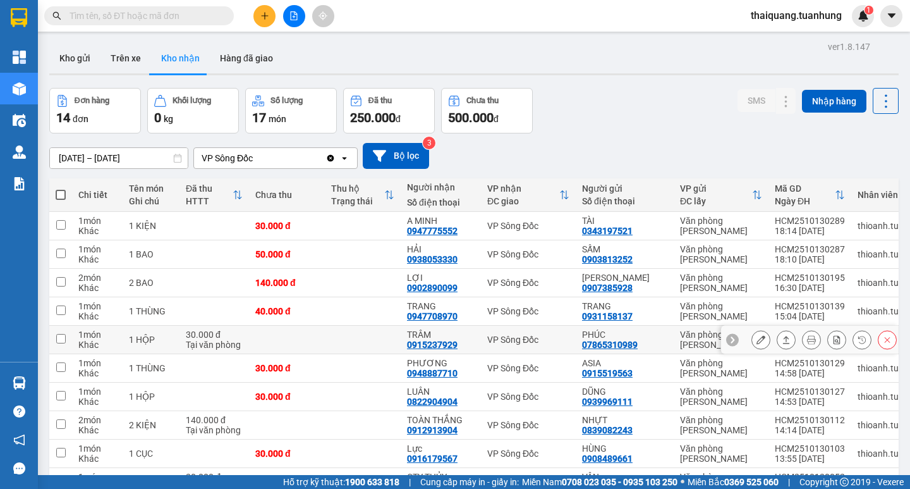
click at [757, 344] on icon at bounding box center [761, 339] width 9 height 9
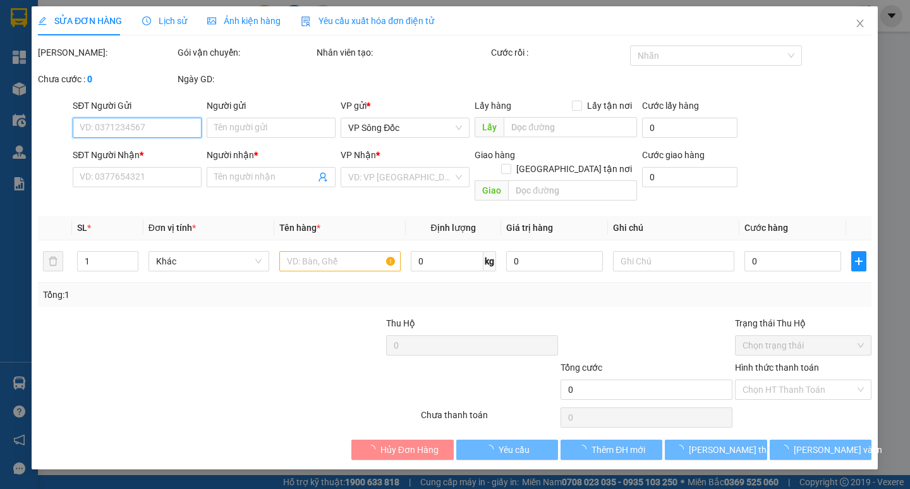
type input "07865310989"
type input "PHÚC"
type input "0915237929"
type input "TRÂM"
type input "30.000"
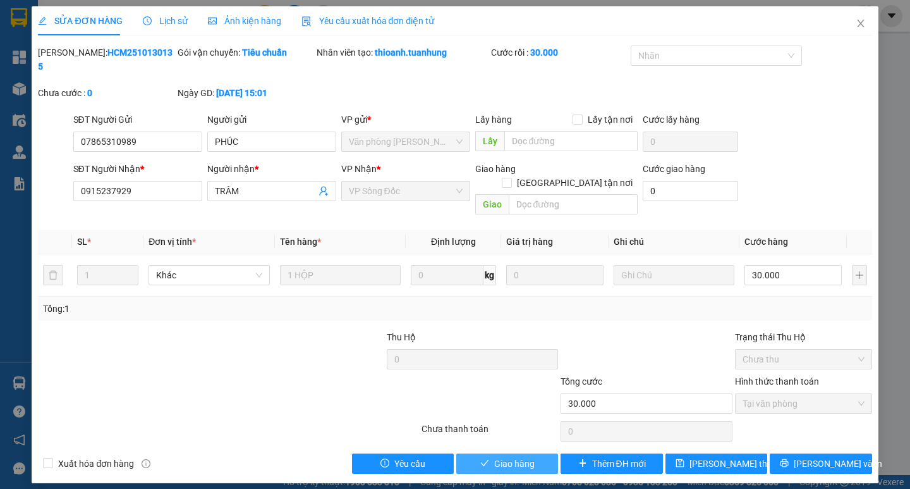
click at [532, 453] on button "Giao hàng" at bounding box center [507, 463] width 102 height 20
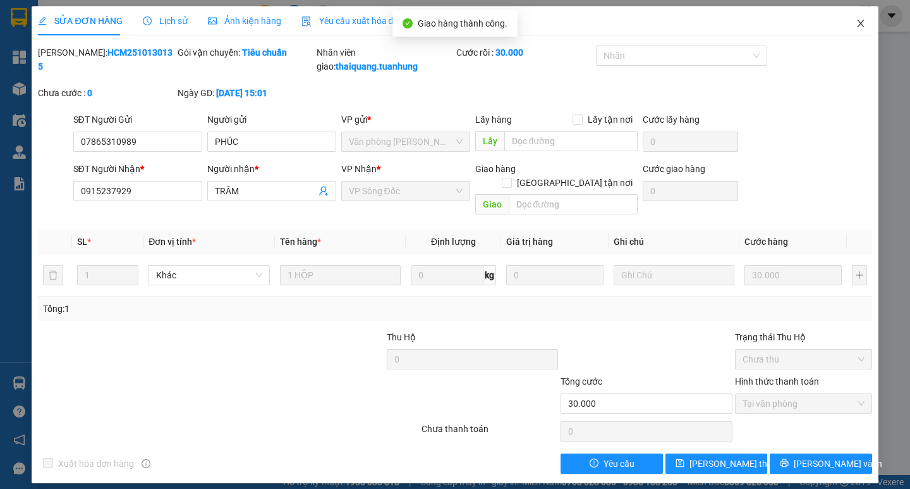
click at [861, 26] on icon "close" at bounding box center [861, 23] width 10 height 10
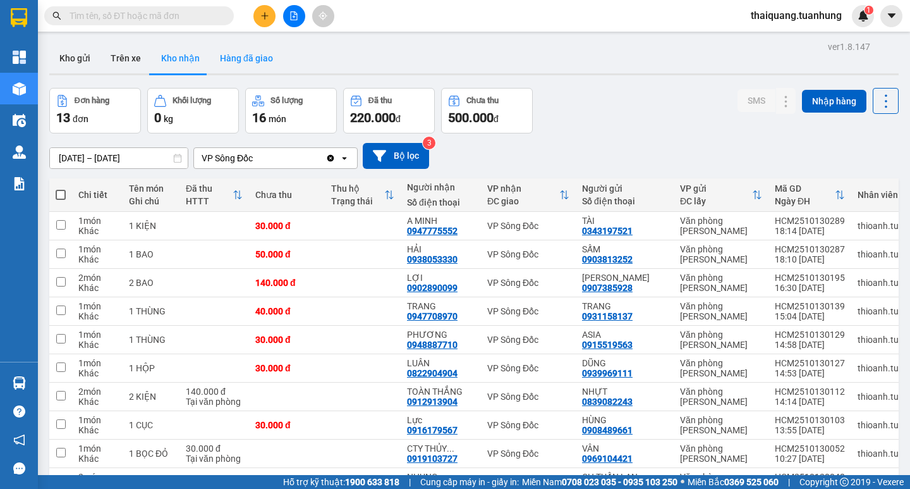
click at [259, 54] on button "Hàng đã giao" at bounding box center [246, 58] width 73 height 30
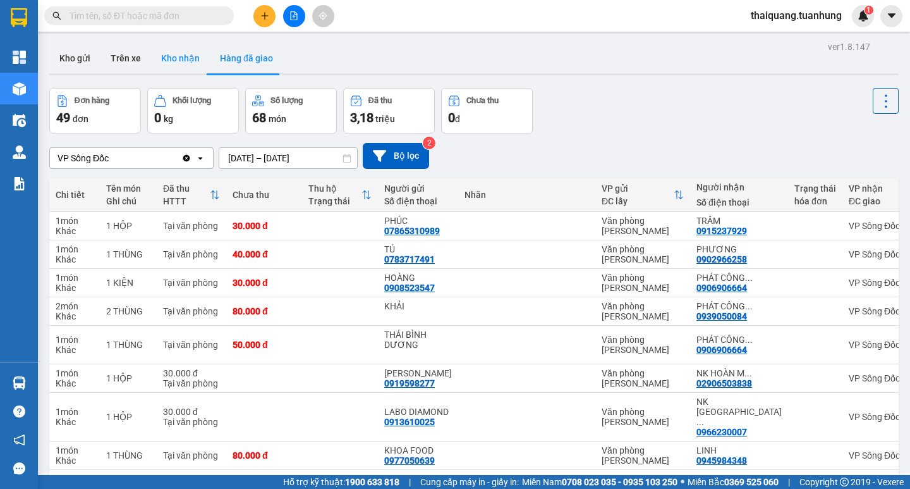
click at [183, 61] on button "Kho nhận" at bounding box center [180, 58] width 59 height 30
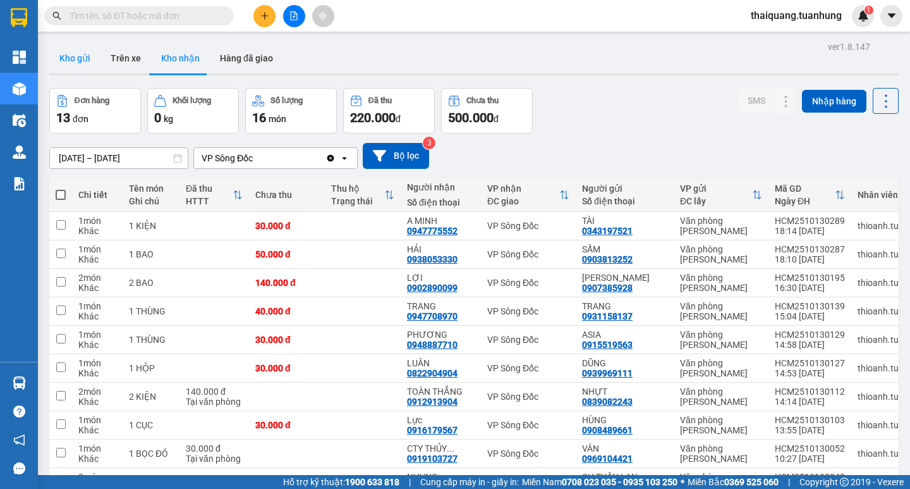
click at [91, 57] on button "Kho gửi" at bounding box center [74, 58] width 51 height 30
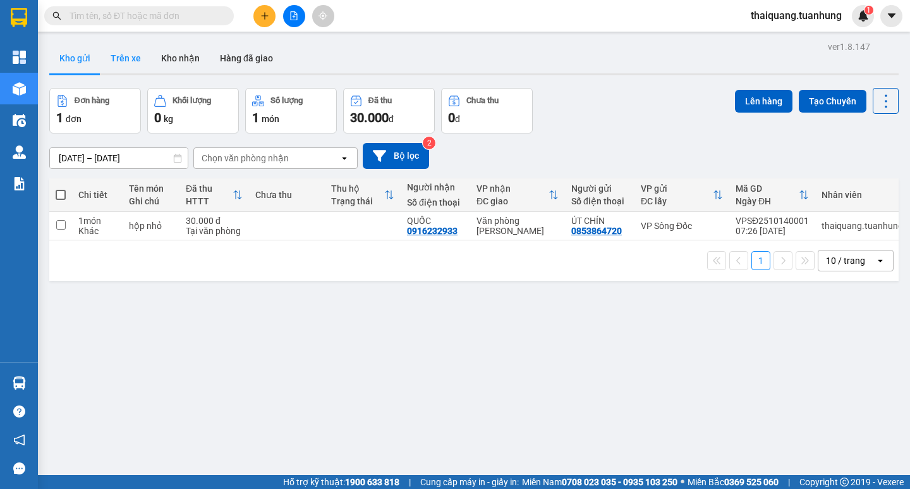
click at [125, 57] on button "Trên xe" at bounding box center [126, 58] width 51 height 30
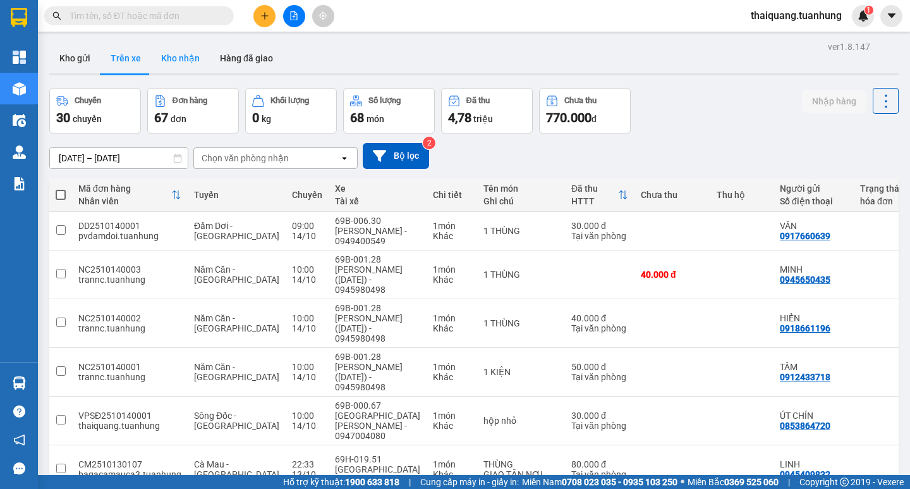
click at [188, 56] on button "Kho nhận" at bounding box center [180, 58] width 59 height 30
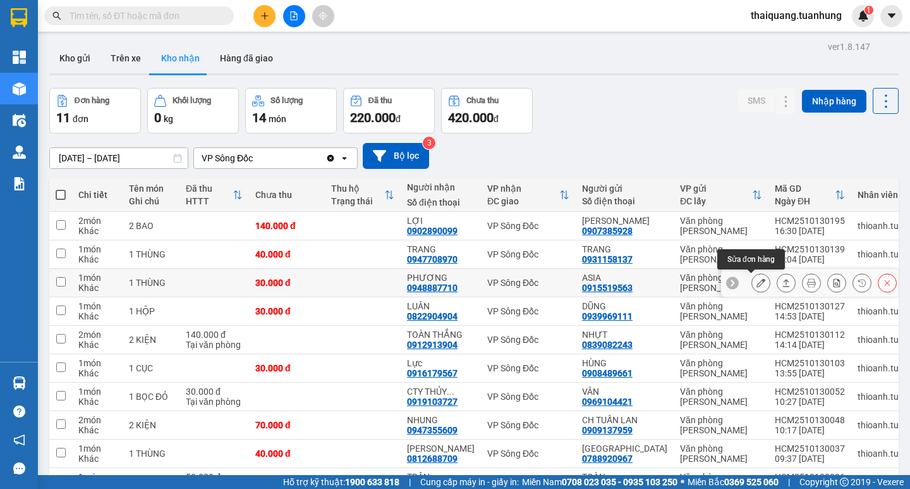
click at [757, 281] on icon at bounding box center [761, 282] width 9 height 9
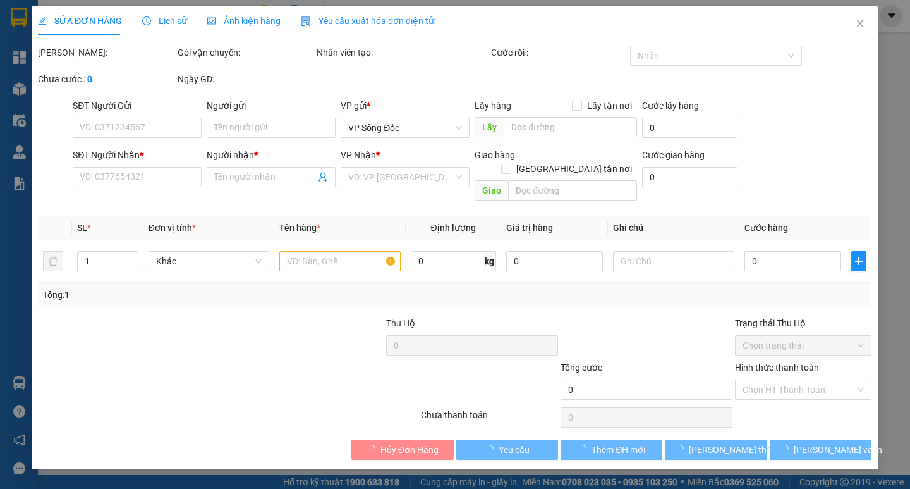
type input "0915519563"
type input "ASIA"
type input "0948887710"
type input "PHƯƠNG"
type input "30.000"
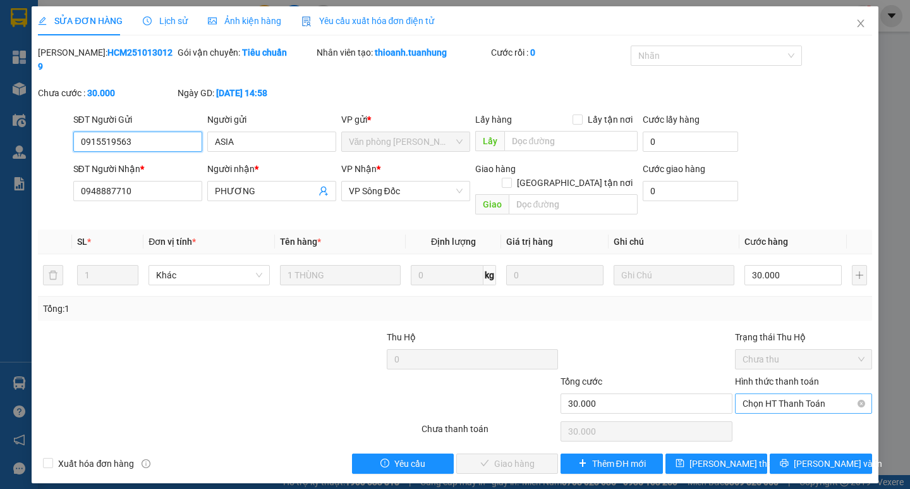
click at [785, 394] on span "Chọn HT Thanh Toán" at bounding box center [804, 403] width 122 height 19
click at [785, 397] on div "Tại văn phòng" at bounding box center [804, 401] width 122 height 14
type input "0"
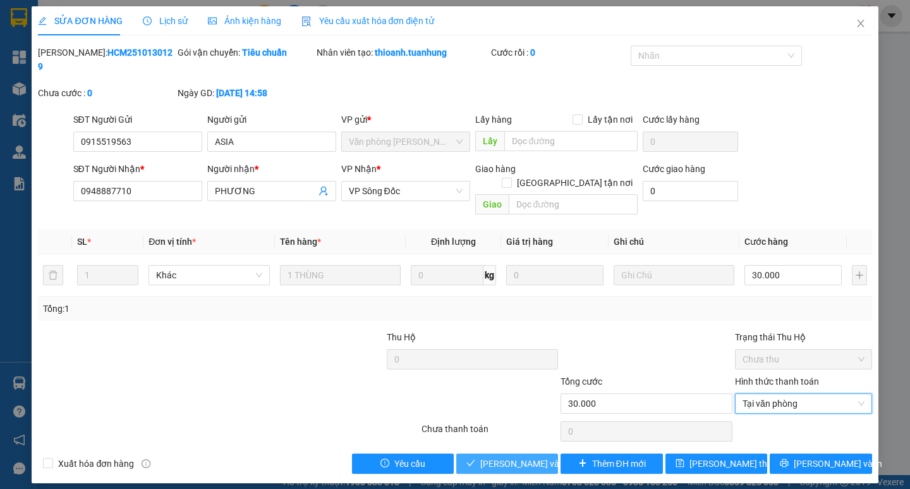
click at [539, 456] on span "[PERSON_NAME] và Giao hàng" at bounding box center [540, 463] width 121 height 14
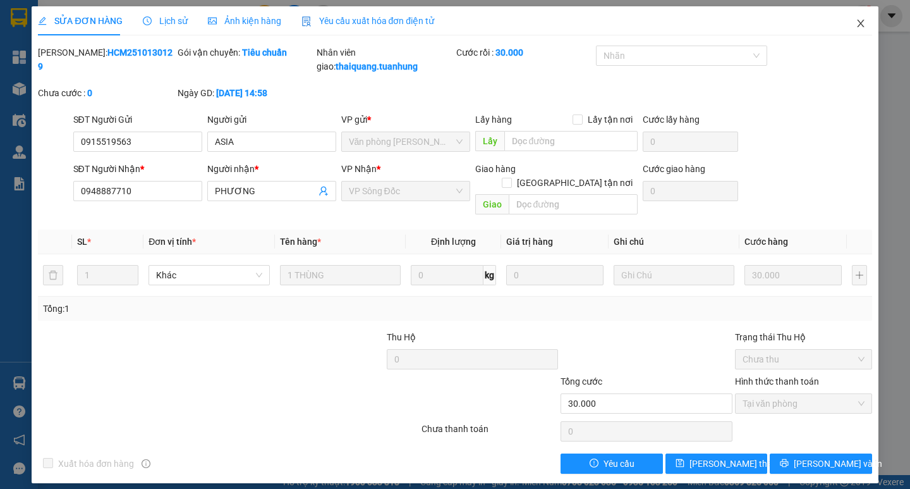
click at [859, 28] on icon "close" at bounding box center [861, 23] width 10 height 10
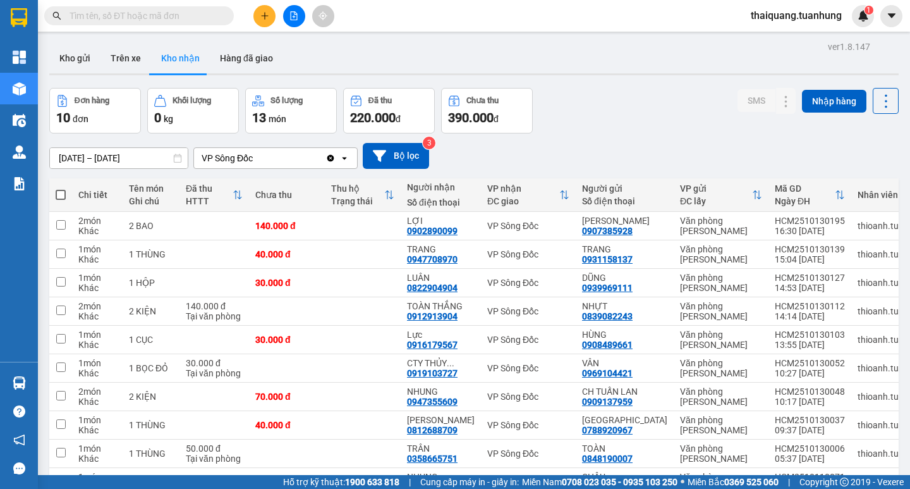
scroll to position [63, 0]
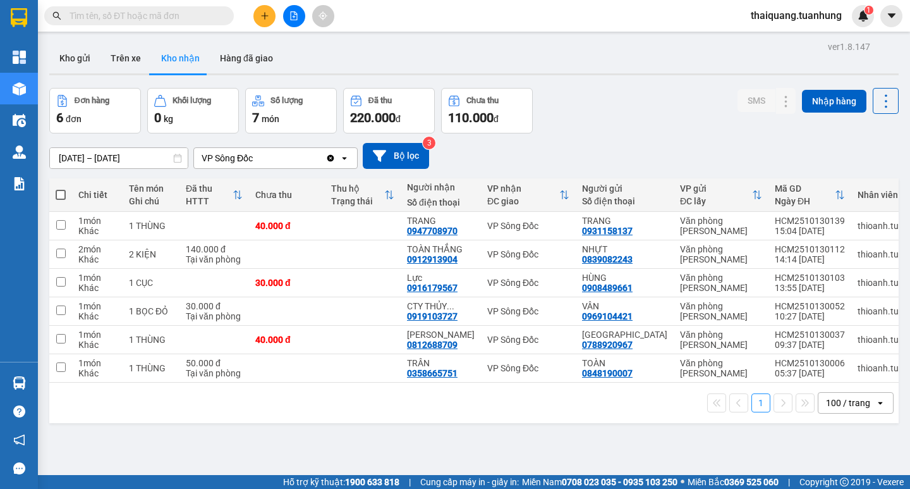
click at [175, 55] on button "Kho nhận" at bounding box center [180, 58] width 59 height 30
